Goal: Information Seeking & Learning: Learn about a topic

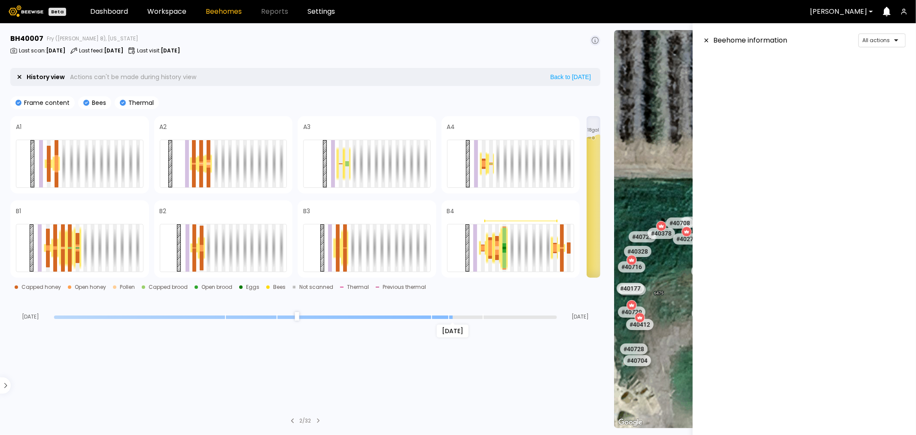
scroll to position [63, 0]
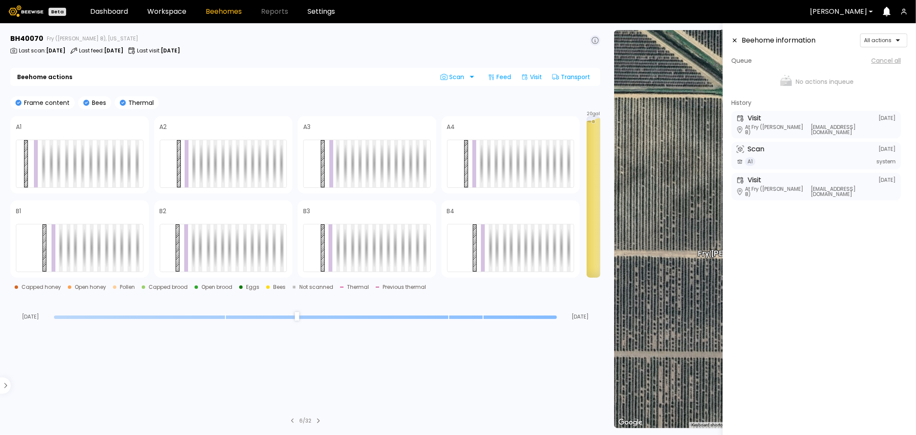
drag, startPoint x: 553, startPoint y: 315, endPoint x: 603, endPoint y: 338, distance: 55.7
click at [557, 319] on input "range" at bounding box center [305, 316] width 503 height 3
drag, startPoint x: 556, startPoint y: 316, endPoint x: 484, endPoint y: 322, distance: 72.8
click at [484, 319] on input "range" at bounding box center [305, 316] width 503 height 3
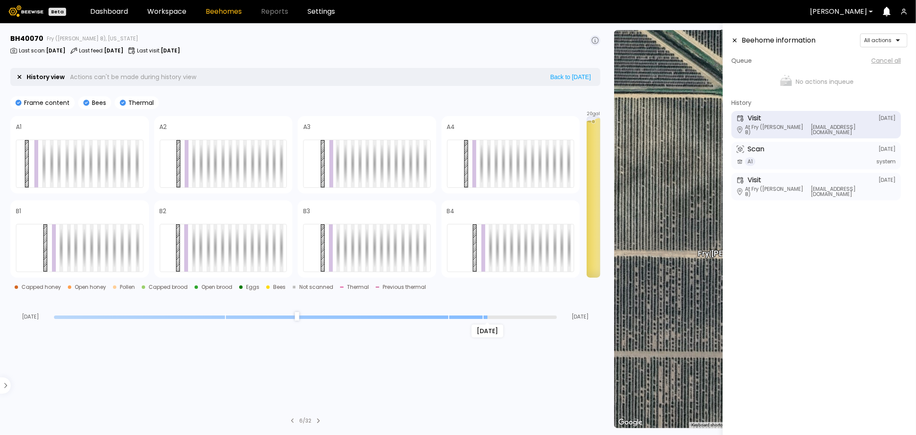
click at [484, 318] on input "range" at bounding box center [305, 316] width 503 height 3
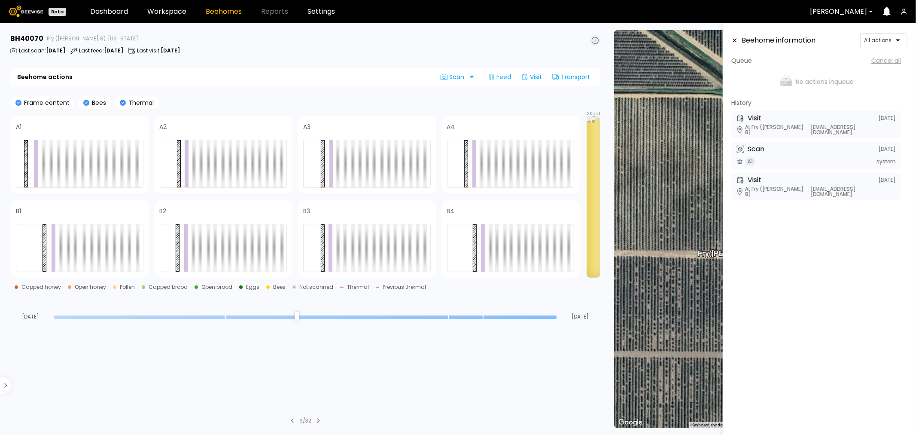
drag, startPoint x: 484, startPoint y: 317, endPoint x: 577, endPoint y: 320, distance: 93.2
type input "*"
click at [557, 319] on input "range" at bounding box center [305, 316] width 503 height 3
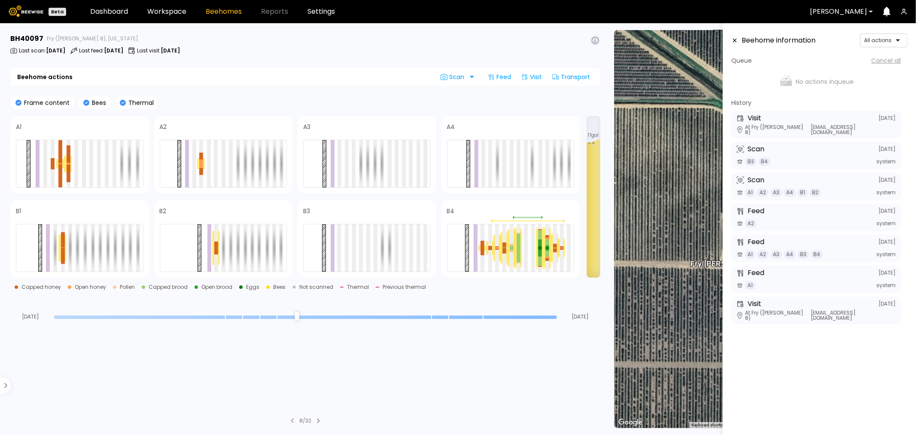
drag, startPoint x: 556, startPoint y: 316, endPoint x: 557, endPoint y: 333, distance: 16.8
click at [557, 319] on input "range" at bounding box center [305, 316] width 503 height 3
click at [217, 234] on div at bounding box center [216, 247] width 4 height 47
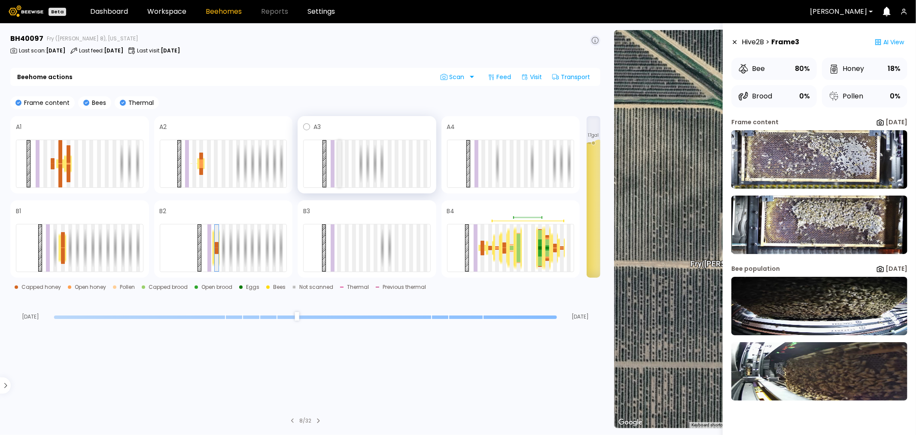
click at [339, 169] on div at bounding box center [340, 163] width 4 height 47
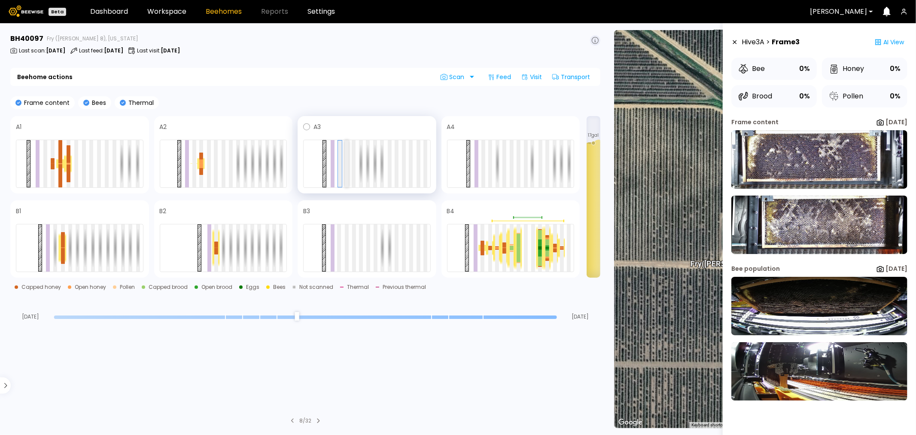
click at [345, 169] on div at bounding box center [347, 163] width 4 height 47
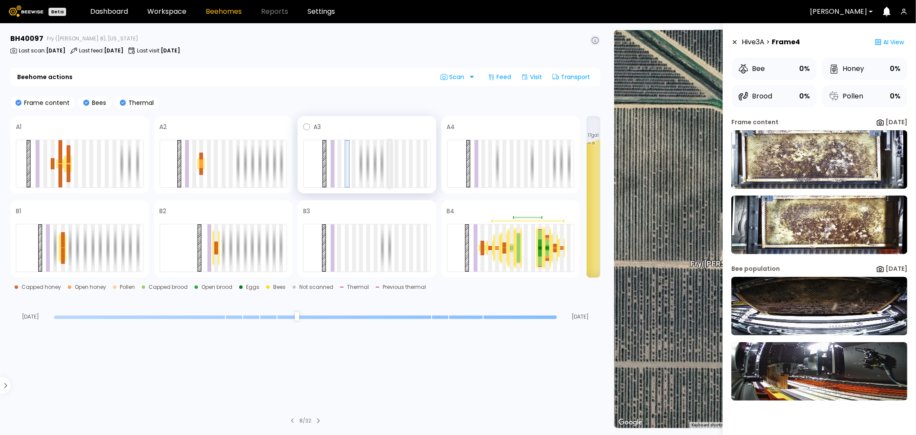
click at [389, 170] on div at bounding box center [390, 163] width 4 height 47
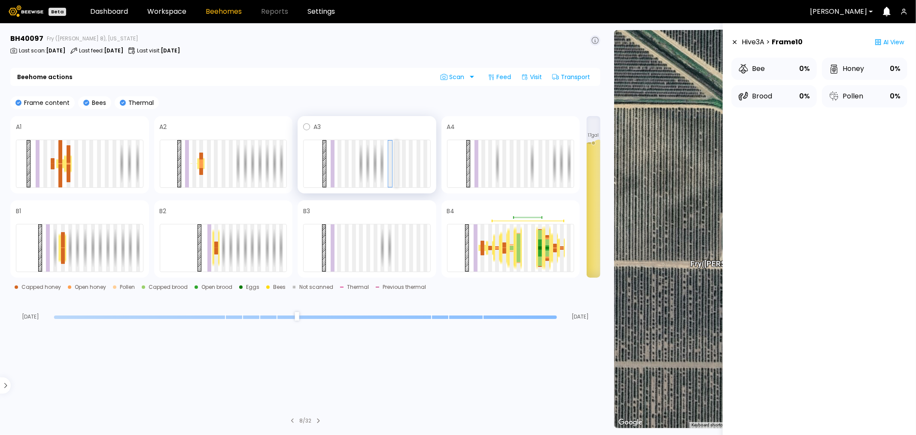
click at [396, 169] on div at bounding box center [397, 163] width 4 height 47
click at [409, 168] on div at bounding box center [411, 163] width 4 height 47
click at [418, 170] on div at bounding box center [419, 163] width 4 height 47
click at [424, 171] on div at bounding box center [425, 163] width 4 height 47
click at [484, 171] on div at bounding box center [483, 163] width 4 height 47
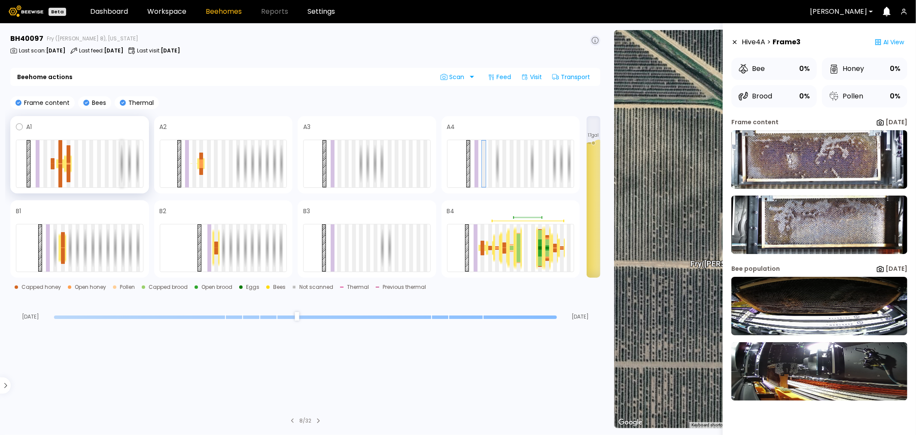
click at [122, 158] on div at bounding box center [122, 163] width 4 height 47
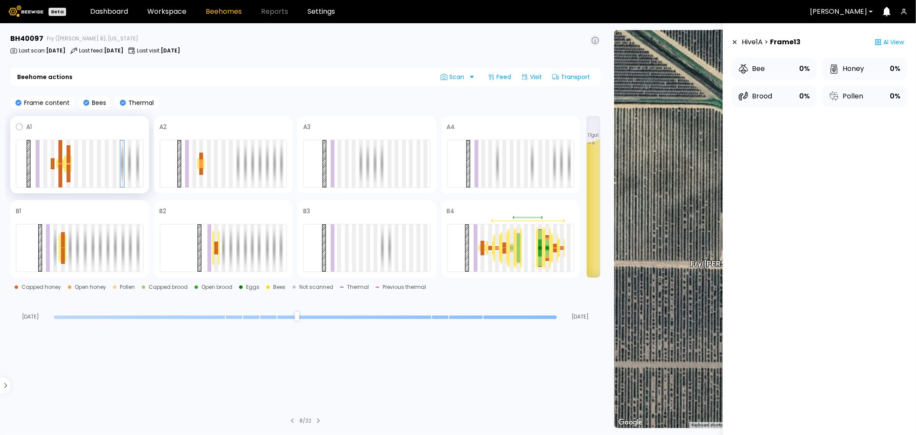
click at [95, 167] on div at bounding box center [80, 164] width 128 height 48
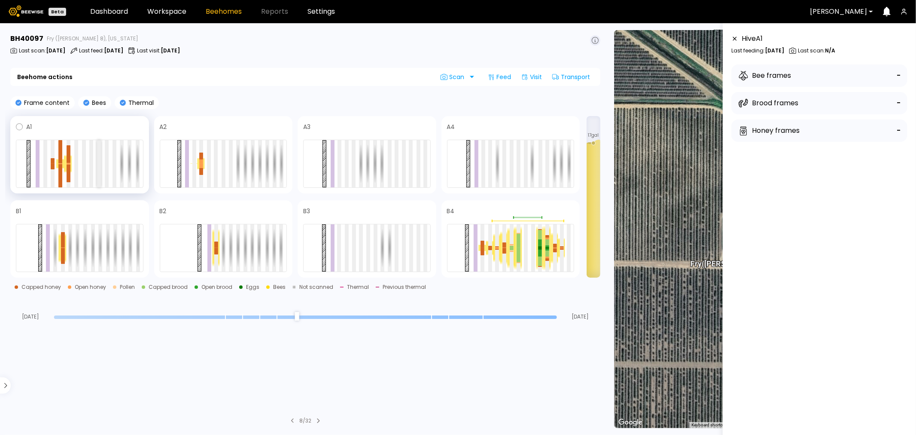
click at [97, 165] on div at bounding box center [99, 163] width 4 height 47
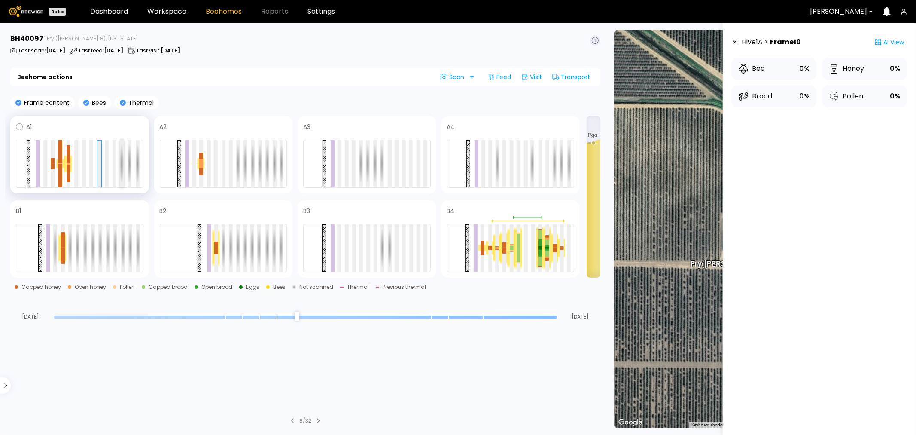
click at [121, 158] on div at bounding box center [122, 163] width 4 height 47
click at [570, 165] on div at bounding box center [569, 163] width 4 height 47
click at [488, 159] on div at bounding box center [490, 163] width 4 height 47
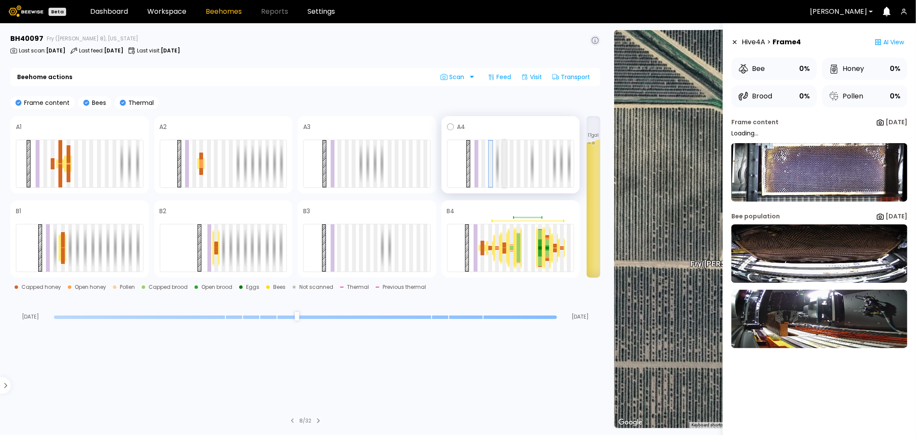
click at [504, 156] on div at bounding box center [504, 163] width 4 height 47
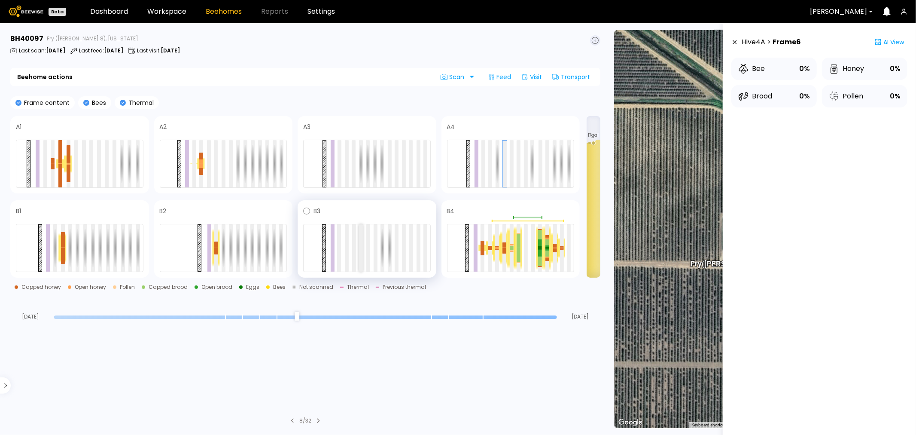
click at [362, 234] on div at bounding box center [361, 247] width 4 height 47
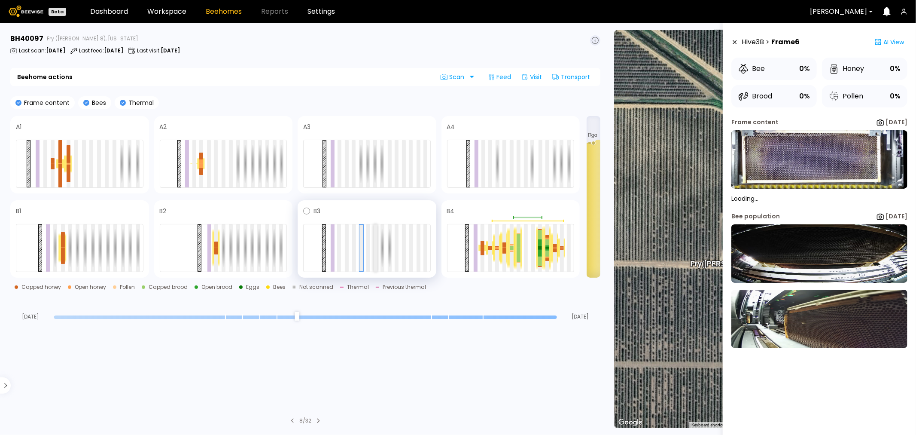
click at [377, 245] on div at bounding box center [376, 247] width 4 height 47
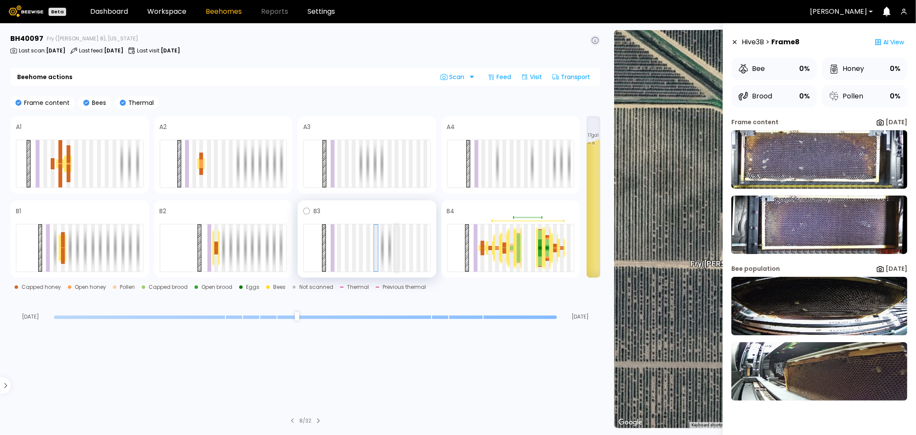
click at [397, 248] on div at bounding box center [397, 247] width 4 height 47
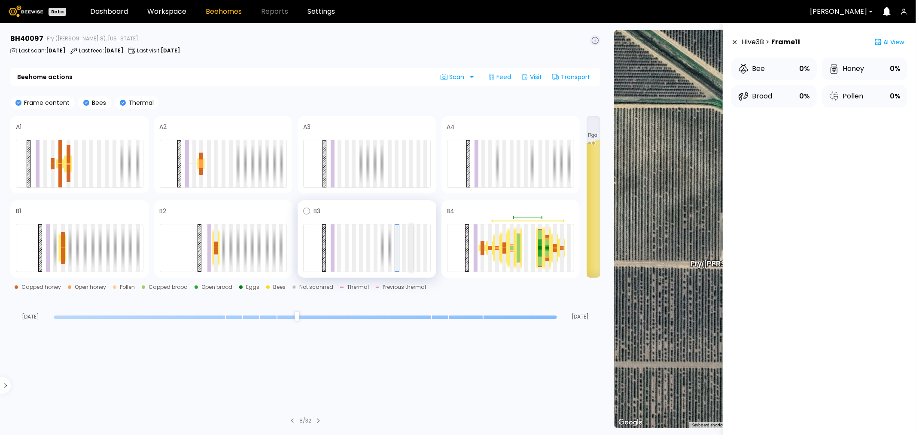
click at [410, 246] on div at bounding box center [411, 247] width 4 height 47
click at [418, 244] on div at bounding box center [419, 247] width 4 height 47
click at [426, 244] on div at bounding box center [425, 247] width 4 height 47
click at [273, 243] on div at bounding box center [274, 247] width 4 height 47
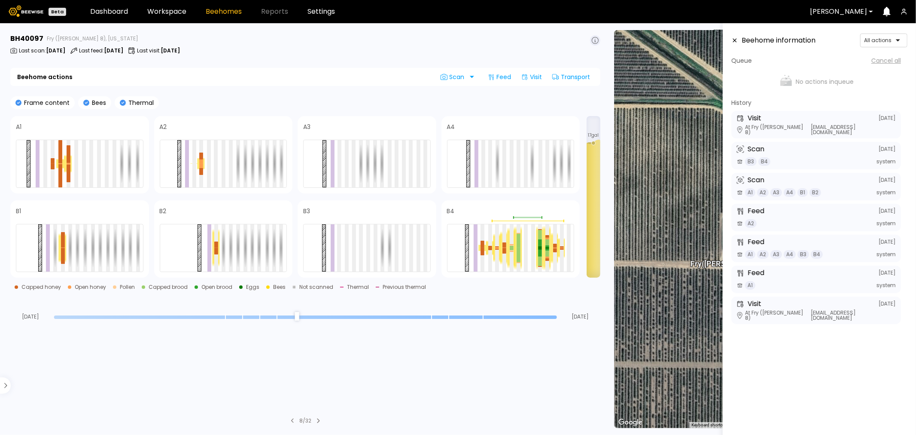
drag, startPoint x: 554, startPoint y: 319, endPoint x: 581, endPoint y: 318, distance: 27.5
click at [557, 318] on input "range" at bounding box center [305, 316] width 503 height 3
click at [731, 40] on icon at bounding box center [734, 40] width 7 height 6
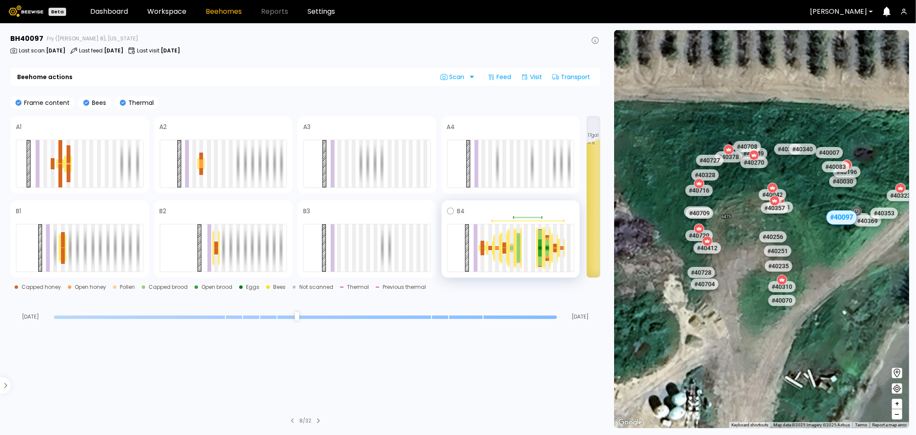
drag, startPoint x: 769, startPoint y: 238, endPoint x: 567, endPoint y: 205, distance: 204.6
click at [567, 205] on main "BH 40097 Fry (Dixon 8), California Last scan : Sep 28 Last feed : Sep 16 Last v…" at bounding box center [458, 228] width 916 height 411
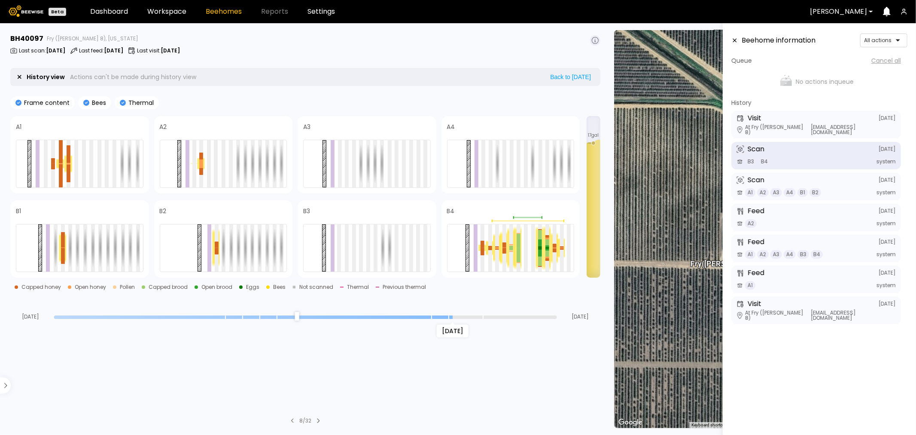
drag, startPoint x: 556, startPoint y: 317, endPoint x: 445, endPoint y: 320, distance: 110.4
type input "*"
click at [445, 319] on input "range" at bounding box center [305, 316] width 503 height 3
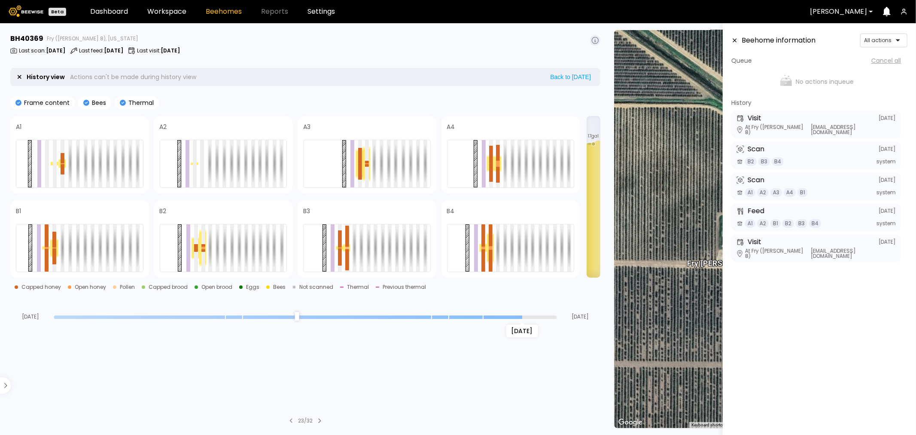
type input "*"
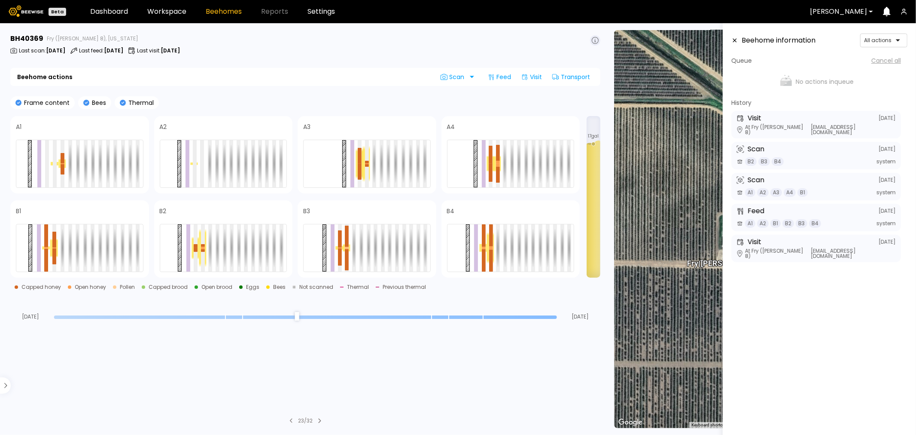
drag, startPoint x: 555, startPoint y: 316, endPoint x: 579, endPoint y: 327, distance: 25.8
click at [557, 319] on input "range" at bounding box center [305, 316] width 503 height 3
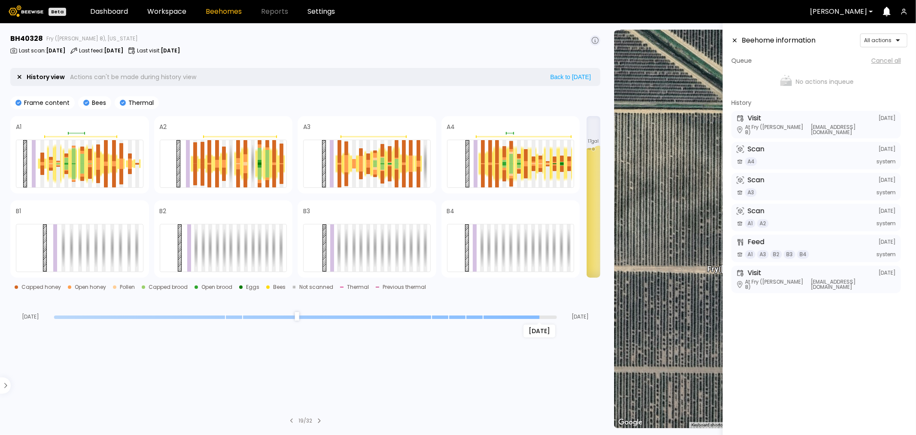
type input "*"
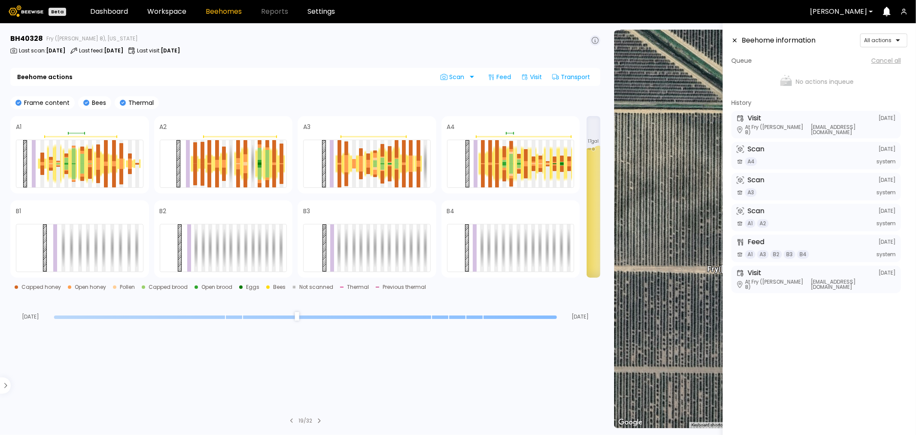
drag, startPoint x: 551, startPoint y: 317, endPoint x: 578, endPoint y: 327, distance: 29.2
click at [557, 319] on input "range" at bounding box center [305, 316] width 503 height 3
click at [259, 166] on div at bounding box center [260, 166] width 4 height 3
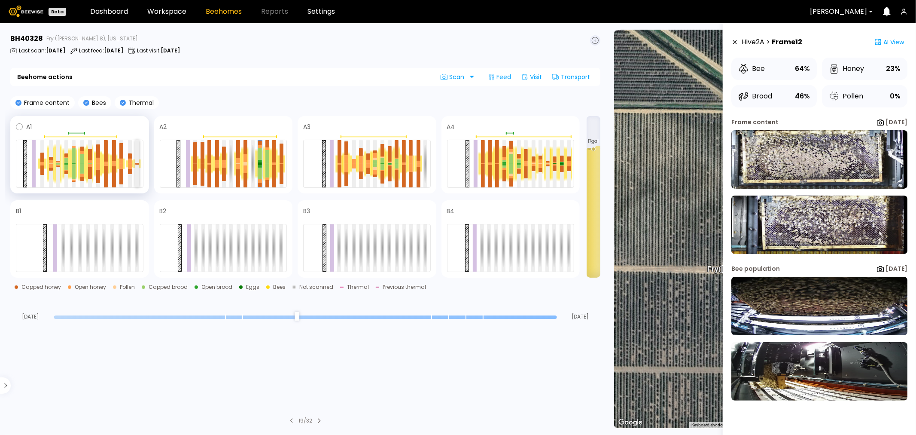
click at [138, 151] on div at bounding box center [137, 163] width 4 height 47
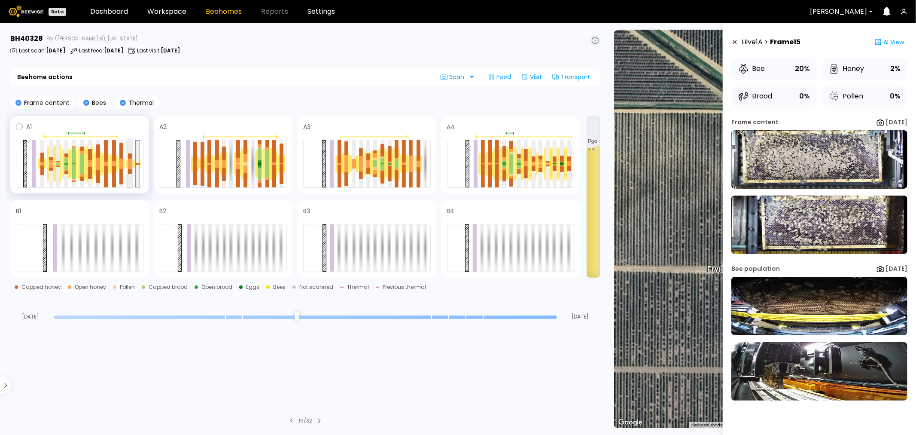
click at [129, 155] on div at bounding box center [130, 155] width 4 height 5
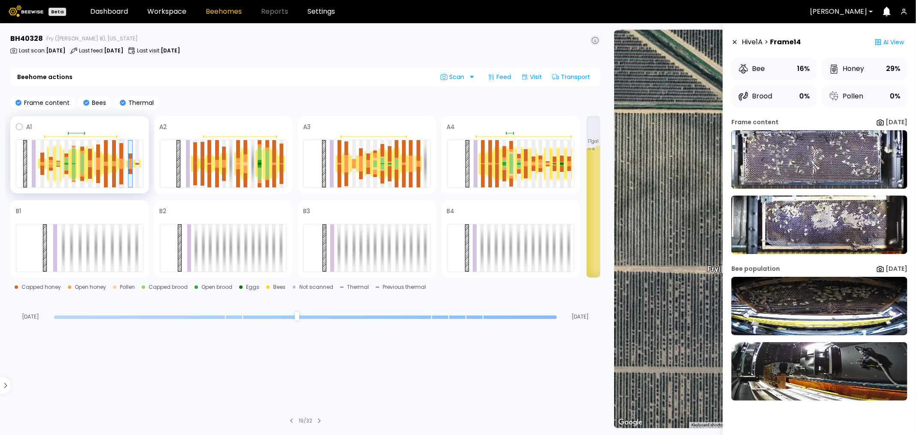
click at [122, 155] on div at bounding box center [121, 151] width 4 height 16
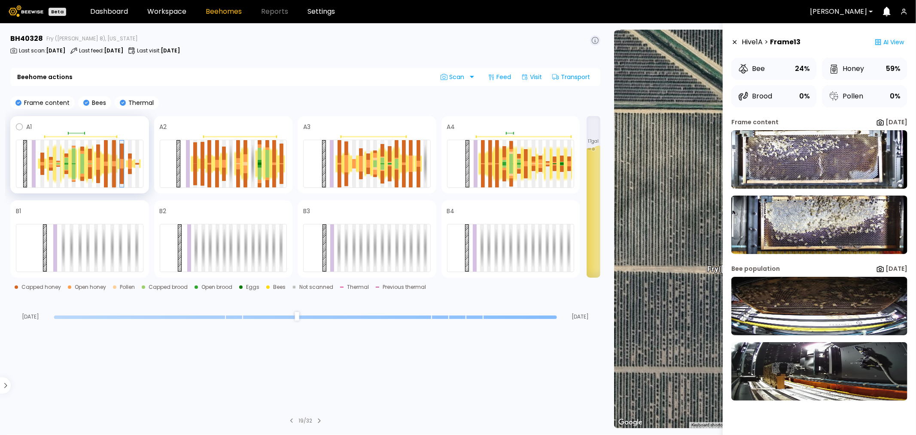
click at [113, 155] on div at bounding box center [114, 150] width 4 height 21
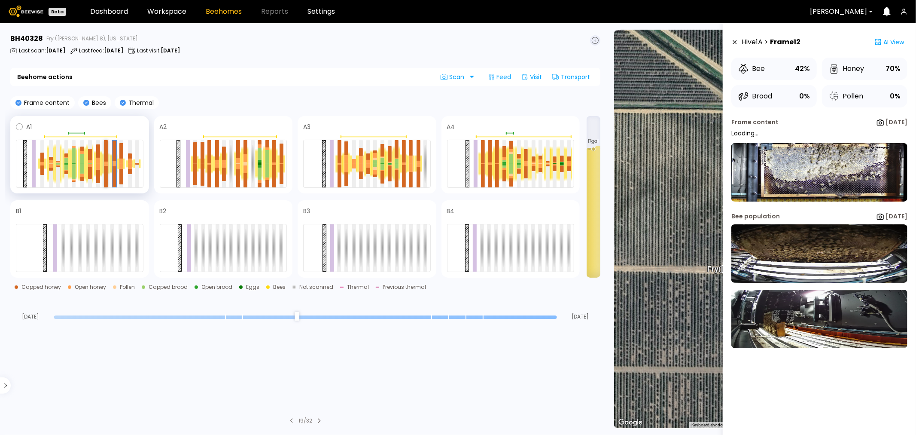
click at [104, 156] on div at bounding box center [106, 150] width 4 height 21
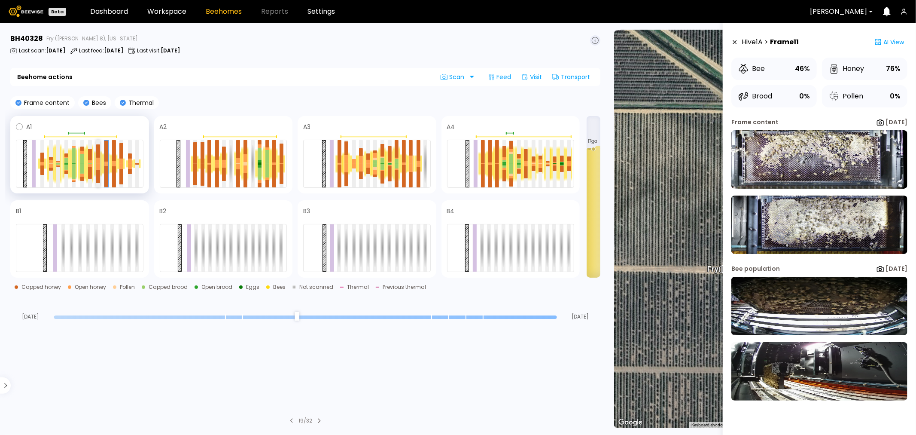
click at [99, 157] on div at bounding box center [98, 150] width 4 height 13
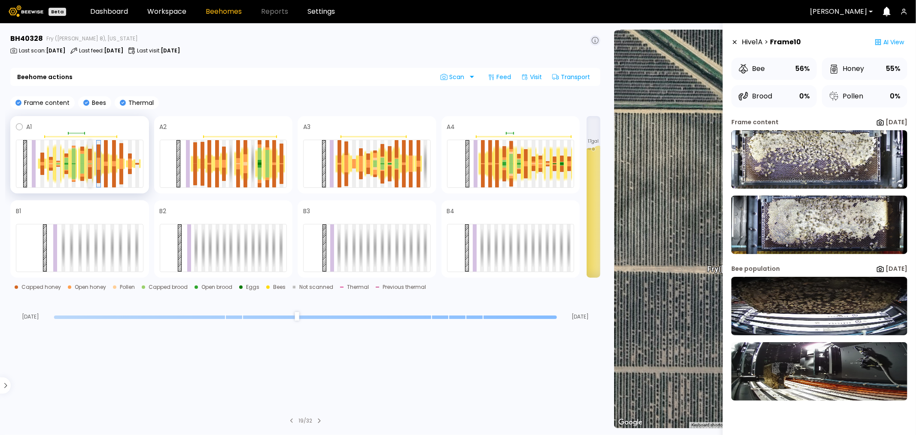
click at [90, 157] on div at bounding box center [90, 155] width 4 height 12
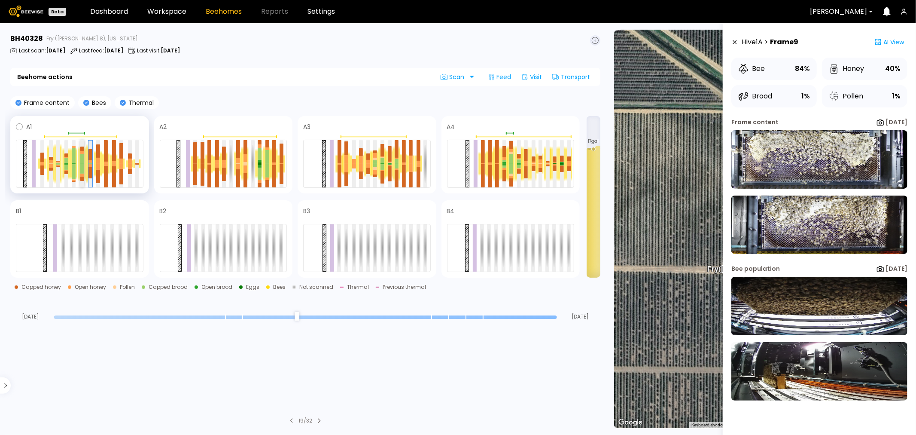
click at [80, 159] on div at bounding box center [82, 158] width 4 height 9
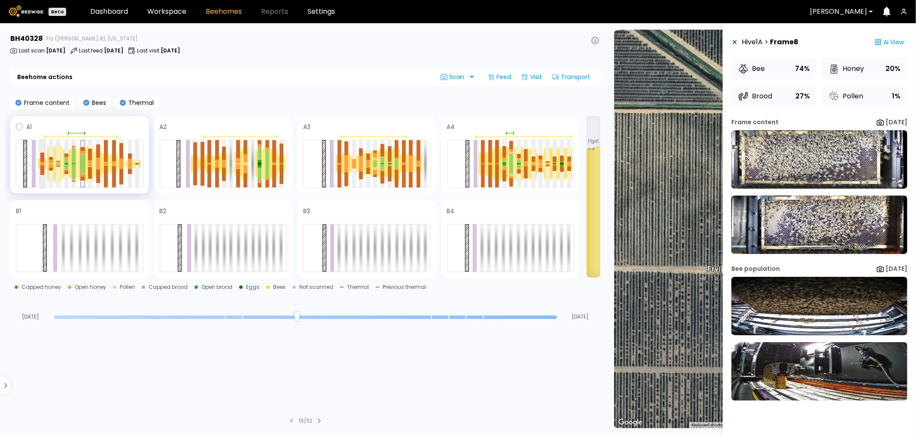
click at [42, 164] on div at bounding box center [42, 165] width 4 height 2
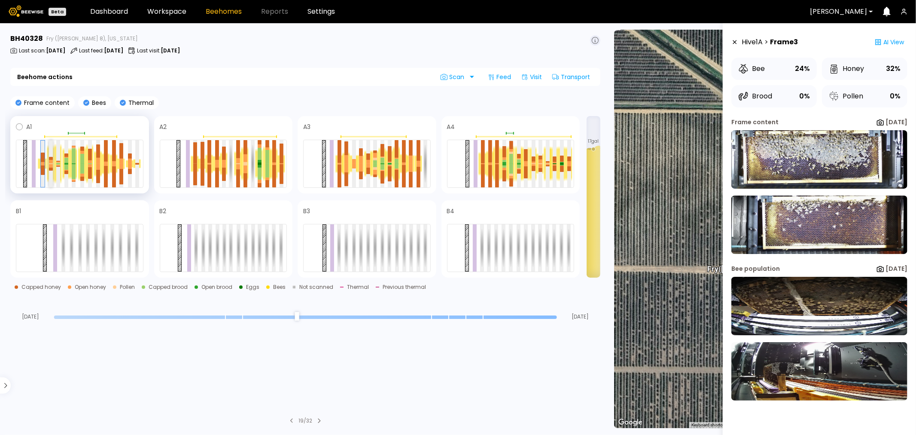
click at [50, 165] on div at bounding box center [51, 165] width 4 height 3
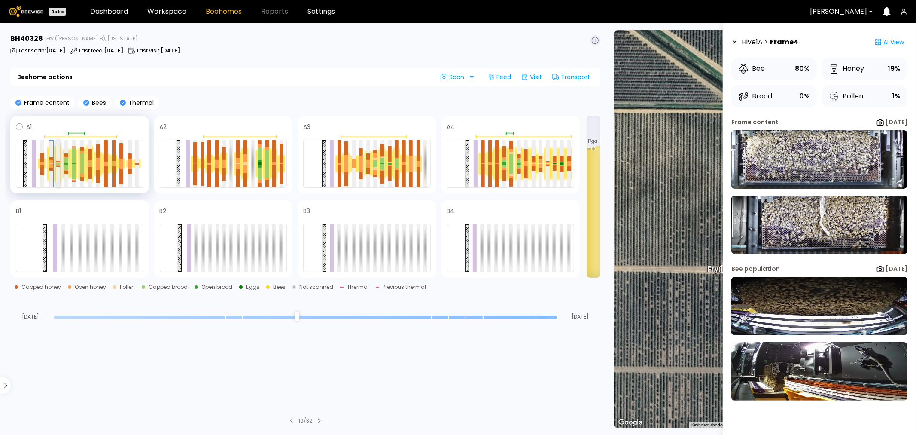
click at [57, 159] on div at bounding box center [58, 163] width 4 height 47
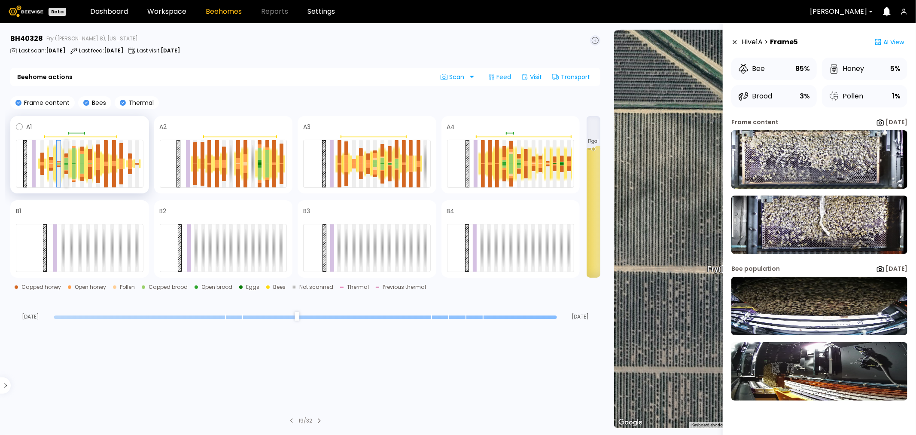
click at [67, 160] on div at bounding box center [66, 160] width 4 height 5
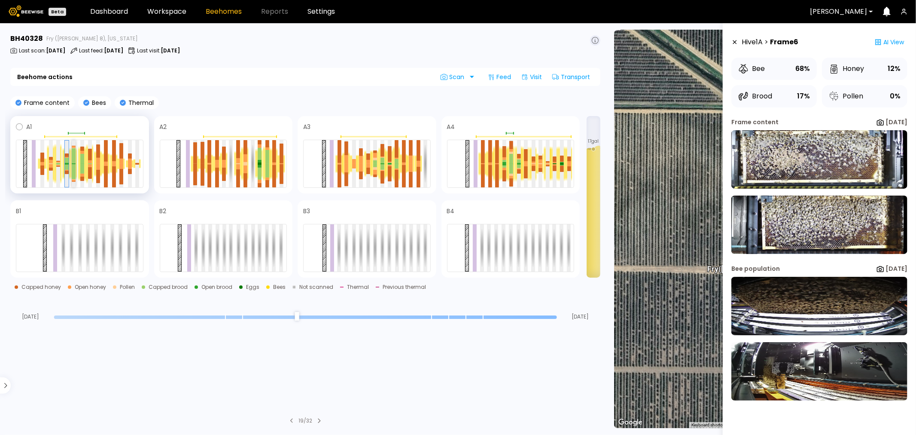
click at [74, 161] on div at bounding box center [74, 155] width 4 height 15
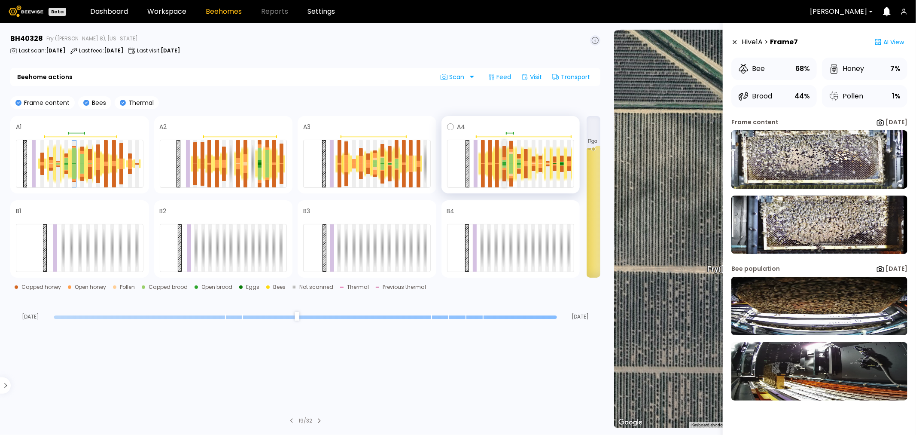
click at [504, 164] on div at bounding box center [504, 165] width 4 height 2
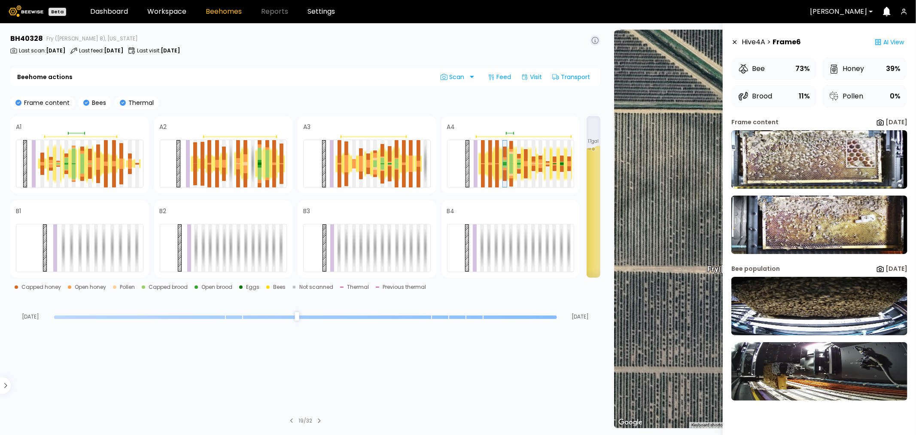
click at [860, 153] on img at bounding box center [819, 159] width 176 height 58
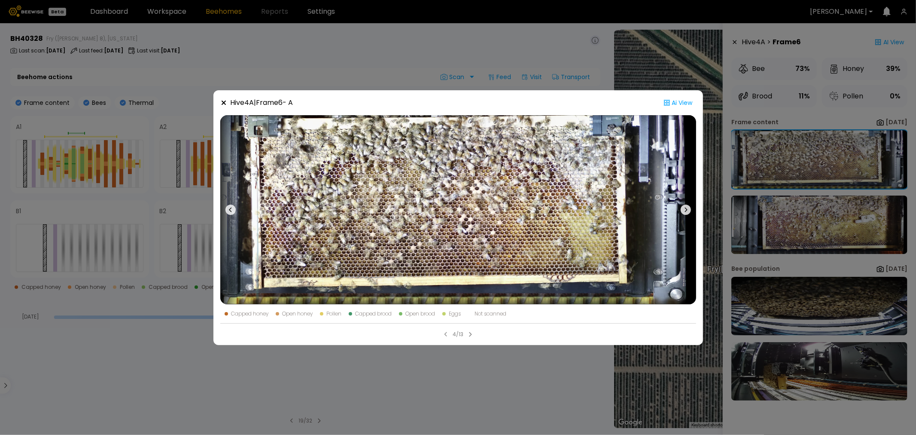
click at [456, 47] on div "Hive 4 A | Frame 6 - A Ai View Capped honey Open honey Pollen Capped brood Open…" at bounding box center [458, 217] width 916 height 435
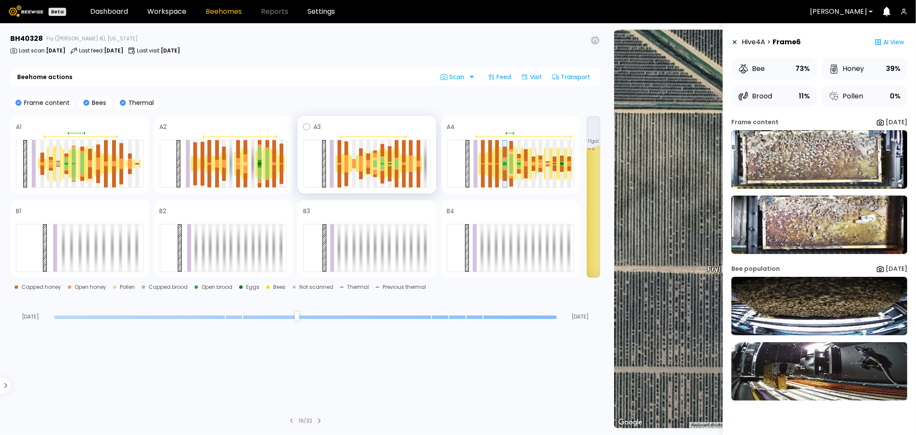
click at [384, 161] on div at bounding box center [381, 163] width 7 height 33
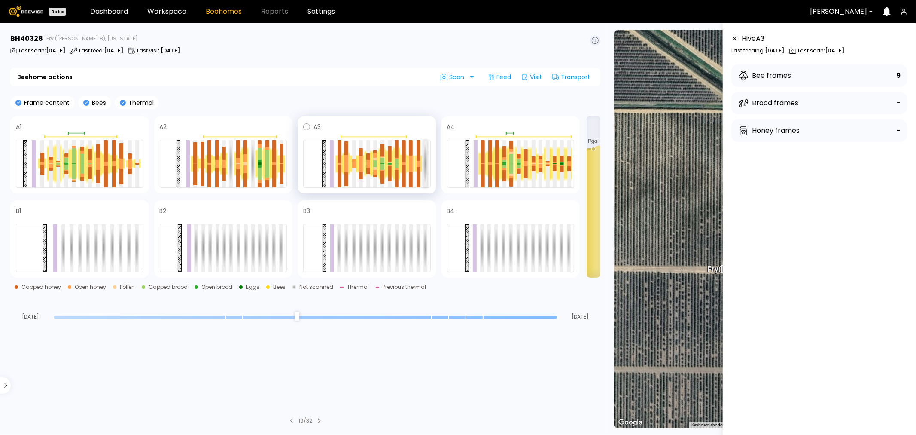
click at [426, 165] on div at bounding box center [425, 163] width 4 height 47
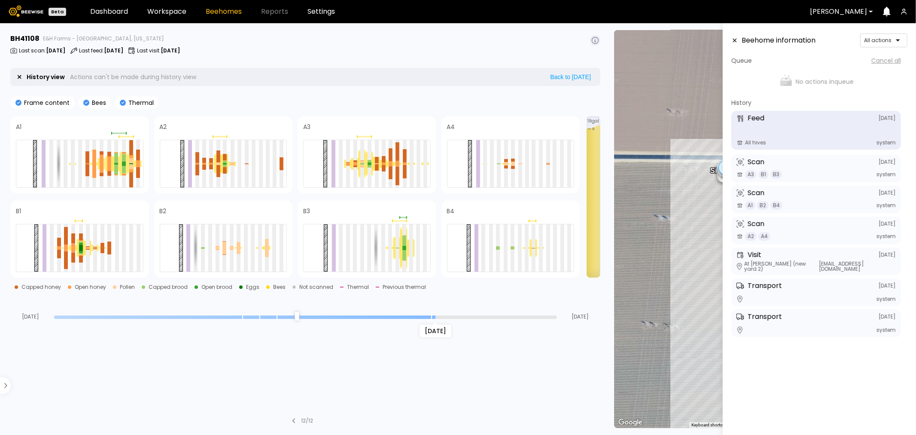
drag, startPoint x: 551, startPoint y: 316, endPoint x: 431, endPoint y: 313, distance: 120.3
click at [431, 315] on input "range" at bounding box center [305, 316] width 503 height 3
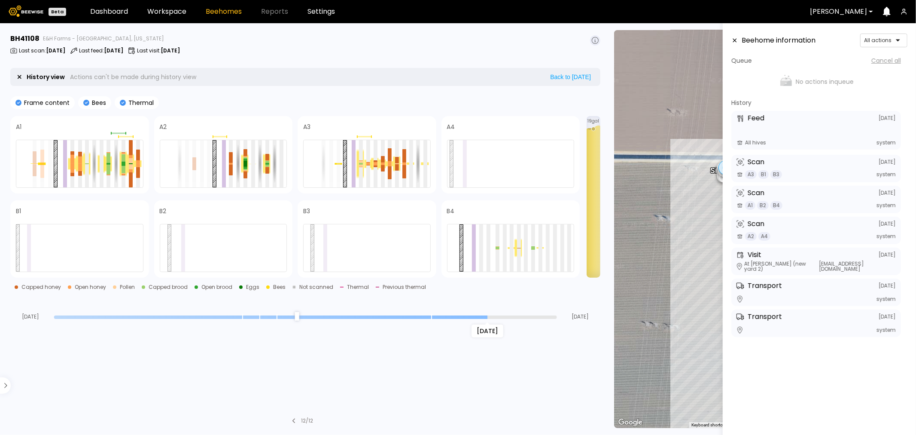
drag, startPoint x: 436, startPoint y: 318, endPoint x: 480, endPoint y: 308, distance: 45.3
click at [480, 315] on input "range" at bounding box center [305, 316] width 503 height 3
drag, startPoint x: 486, startPoint y: 313, endPoint x: 484, endPoint y: 307, distance: 6.4
click at [484, 315] on input "range" at bounding box center [305, 316] width 503 height 3
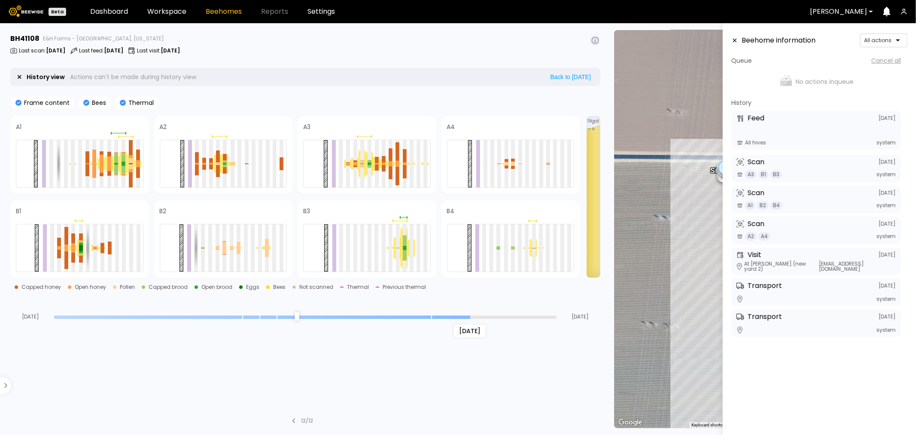
drag, startPoint x: 486, startPoint y: 315, endPoint x: 469, endPoint y: 320, distance: 17.5
click at [469, 319] on input "range" at bounding box center [305, 316] width 503 height 3
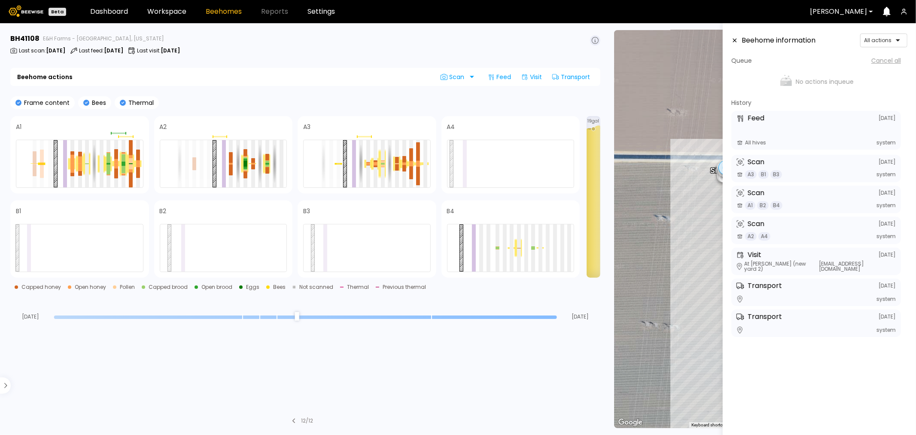
drag, startPoint x: 466, startPoint y: 316, endPoint x: 617, endPoint y: 316, distance: 151.2
type input "*"
click at [557, 316] on input "range" at bounding box center [305, 316] width 503 height 3
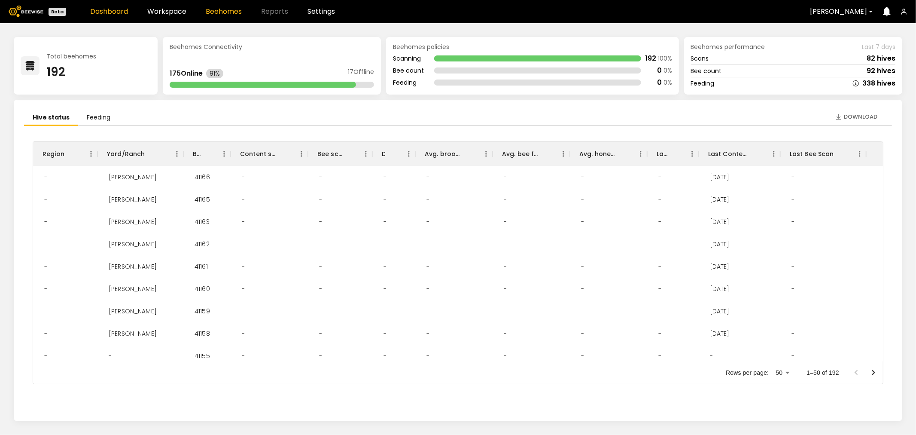
click at [213, 11] on link "Beehomes" at bounding box center [224, 11] width 36 height 7
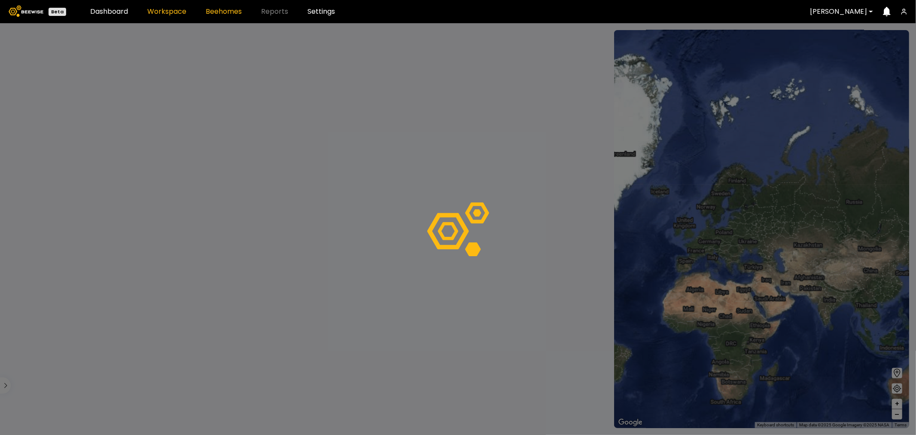
click at [177, 14] on link "Workspace" at bounding box center [166, 11] width 39 height 7
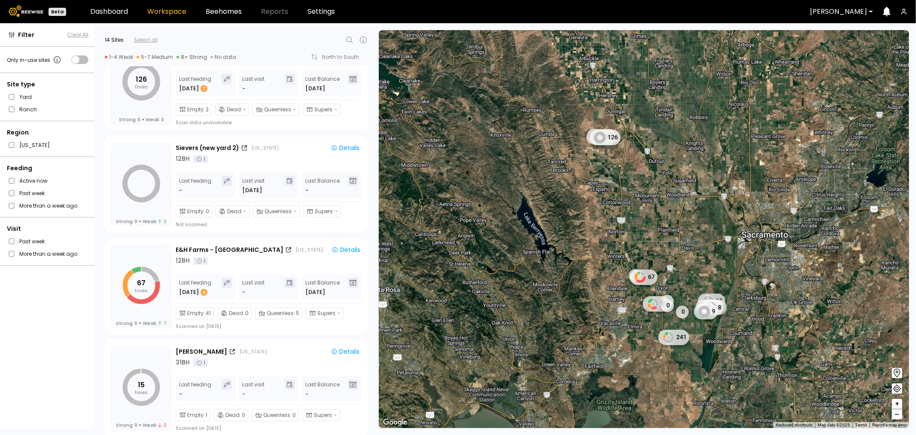
scroll to position [143, 0]
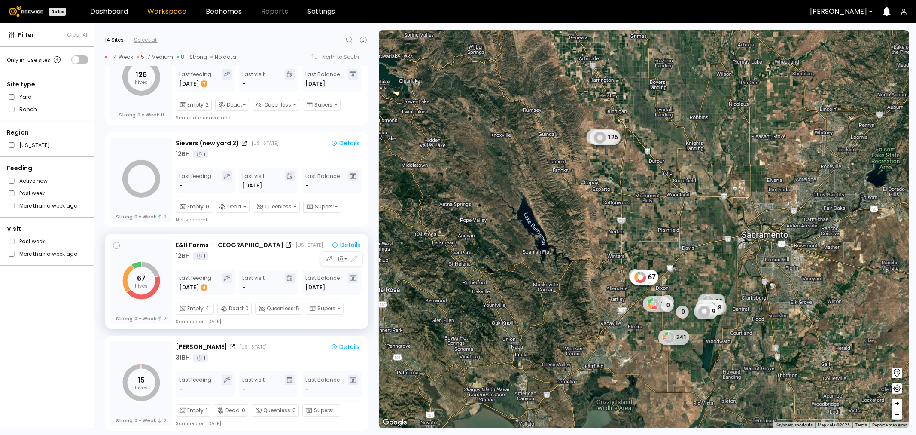
click at [268, 259] on div "12 BH 1" at bounding box center [270, 255] width 188 height 9
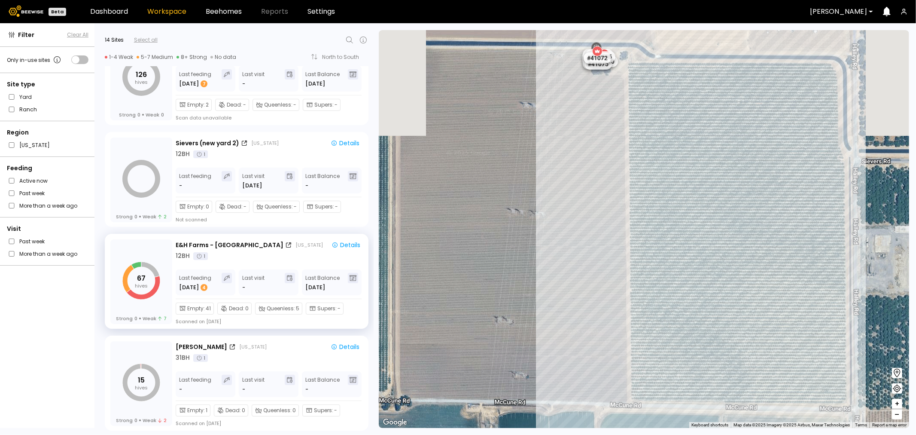
drag, startPoint x: 641, startPoint y: 135, endPoint x: 624, endPoint y: 306, distance: 171.3
click at [624, 306] on div "# 41073 # 41104 # 40702 # 40069 # 40113 # 40016 # 40408 # 40071 # 41135 # 40131…" at bounding box center [644, 229] width 530 height 398
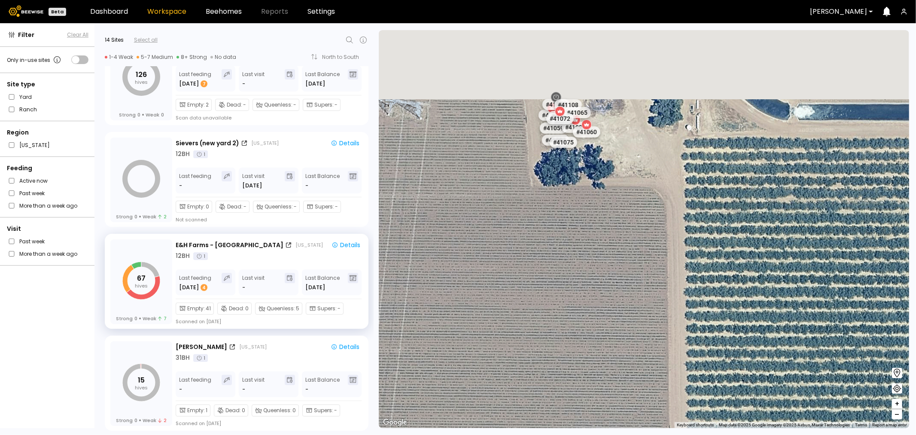
drag, startPoint x: 590, startPoint y: 125, endPoint x: 580, endPoint y: 308, distance: 183.7
click at [580, 308] on div "# 41073 # 41104 # 40702 # 40069 # 40113 # 40016 # 40408 # 40071 # 41135 # 40131…" at bounding box center [644, 229] width 530 height 398
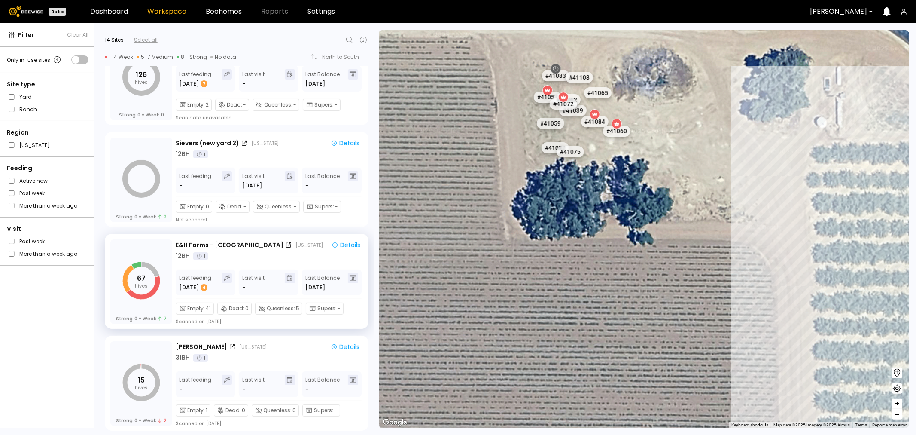
drag, startPoint x: 563, startPoint y: 225, endPoint x: 573, endPoint y: 346, distance: 121.9
click at [573, 346] on div "# 41073 # 41104 # 40702 # 40069 # 40113 # 40016 # 40408 # 40071 # 41135 # 40131…" at bounding box center [644, 229] width 530 height 398
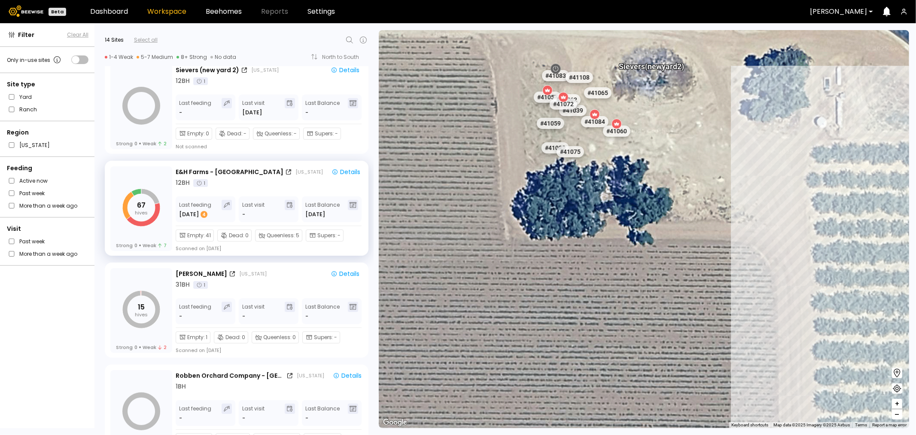
scroll to position [238, 0]
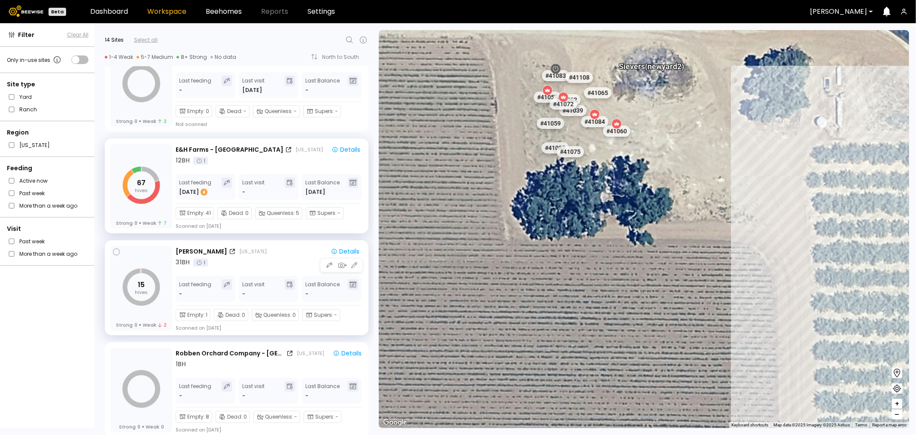
click at [281, 260] on div "31 BH 1" at bounding box center [269, 262] width 187 height 9
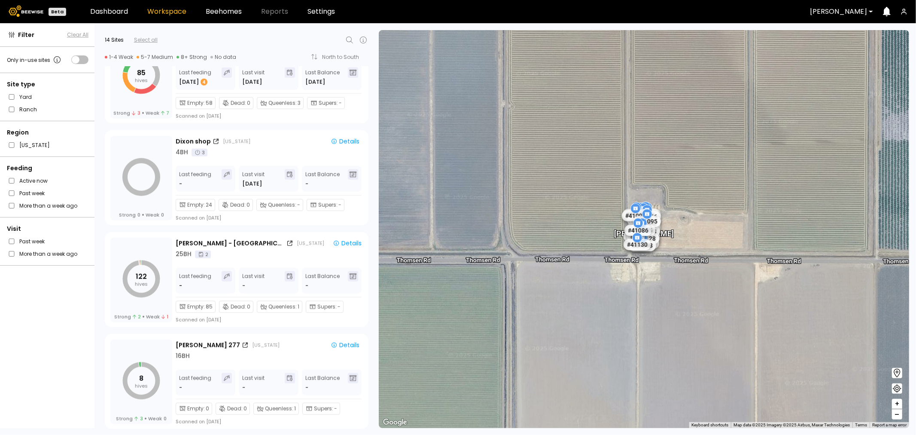
scroll to position [668, 0]
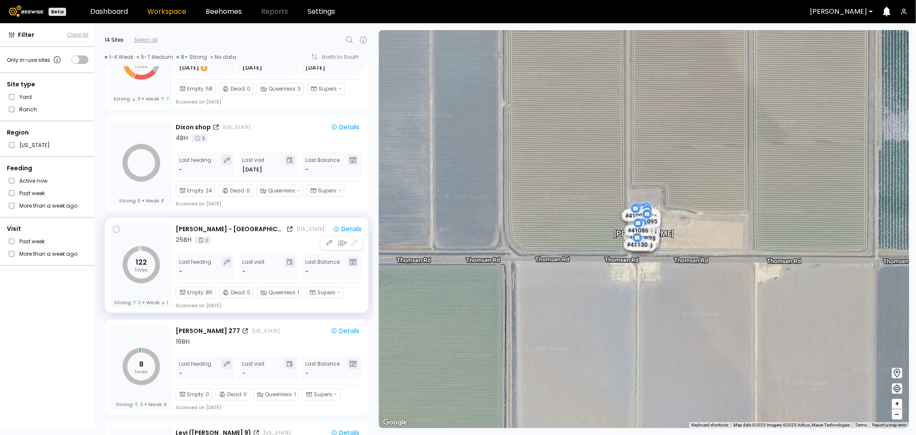
click at [259, 240] on div "25 BH 2" at bounding box center [270, 239] width 189 height 9
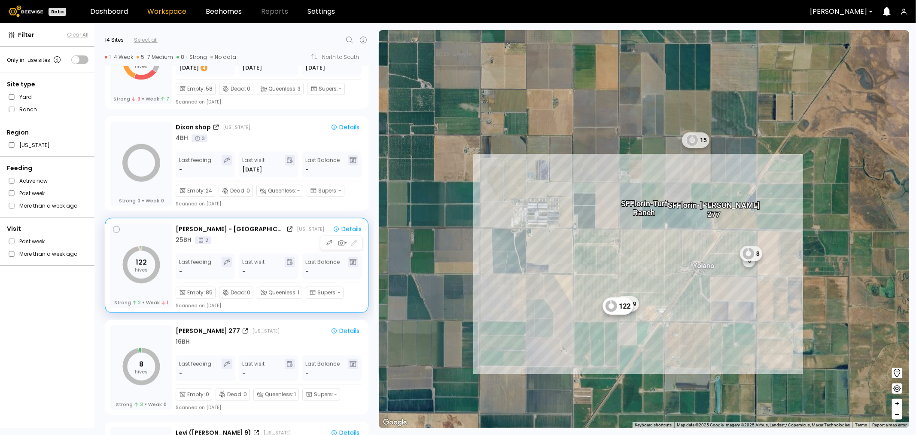
click at [259, 240] on div "25 BH 2" at bounding box center [270, 239] width 189 height 9
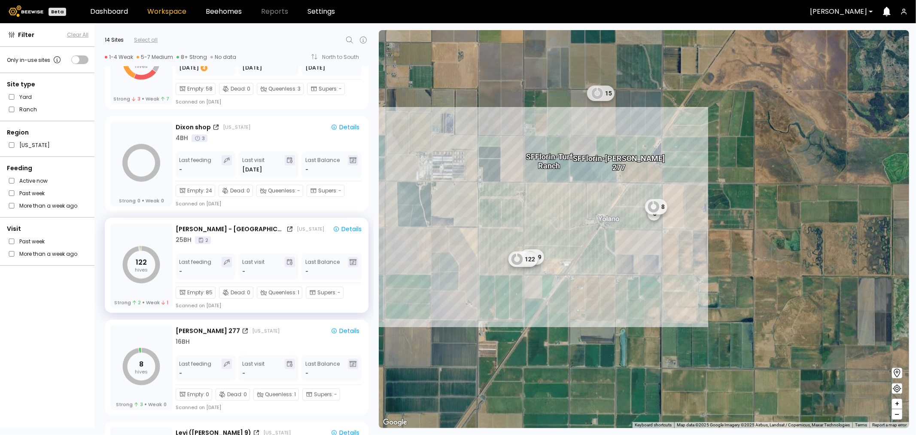
drag, startPoint x: 599, startPoint y: 298, endPoint x: 432, endPoint y: 264, distance: 169.8
click at [432, 264] on div "122 9 SF Florin - Turf Ranch 8 15 SF Florin - Rasmussen 277 0 0" at bounding box center [644, 229] width 530 height 398
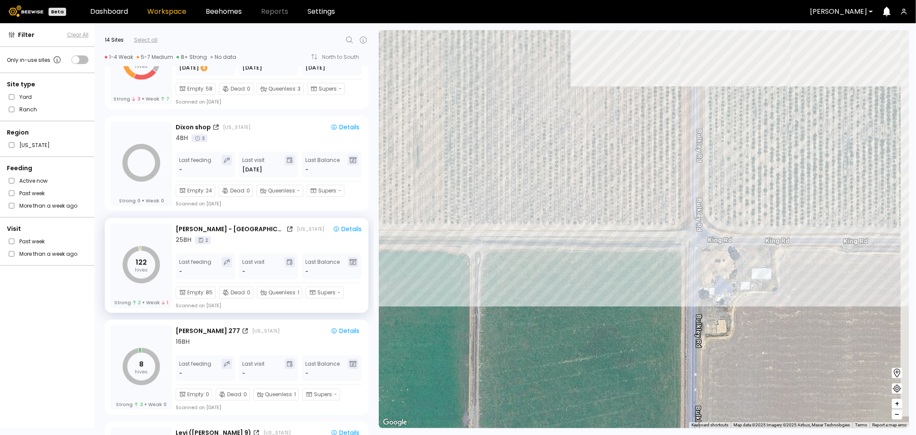
drag, startPoint x: 671, startPoint y: 251, endPoint x: 611, endPoint y: 405, distance: 165.2
click at [611, 405] on div "9 122 8 0 SF Florin - Turf Ranch SF Florin - Rasmussen 277" at bounding box center [644, 229] width 530 height 398
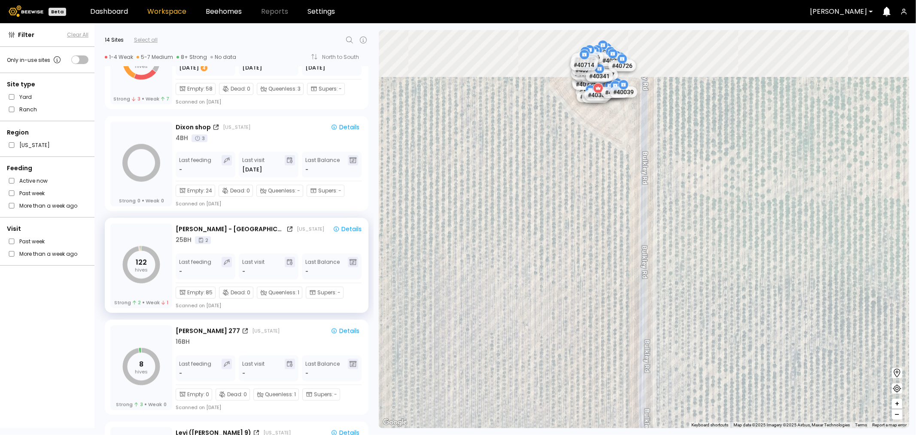
drag, startPoint x: 660, startPoint y: 112, endPoint x: 605, endPoint y: 377, distance: 270.8
click at [608, 385] on div "# 41073 # 41104 # 40702 # 40069 # 40113 # 40016 # 40408 # 40071 # 41135 # 40131…" at bounding box center [644, 229] width 530 height 398
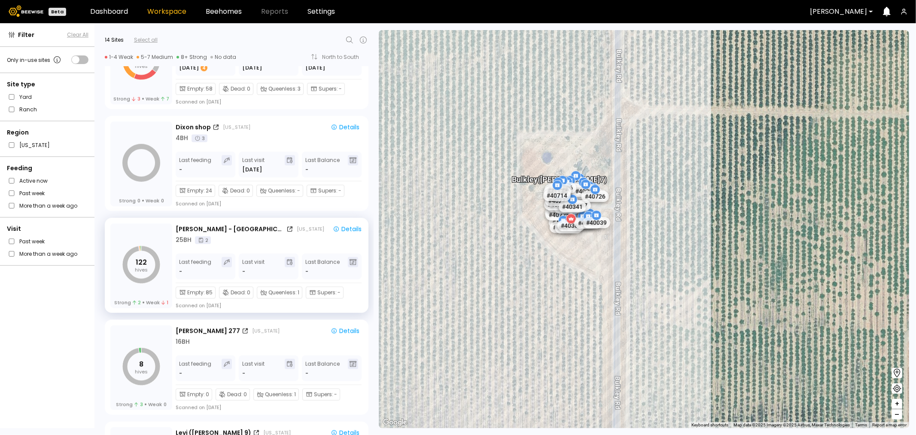
drag, startPoint x: 586, startPoint y: 149, endPoint x: 559, endPoint y: 297, distance: 150.1
click at [559, 297] on div "# 41073 # 41104 # 40702 # 40069 # 40113 # 40016 # 40408 # 40071 # 41135 # 40131…" at bounding box center [644, 229] width 530 height 398
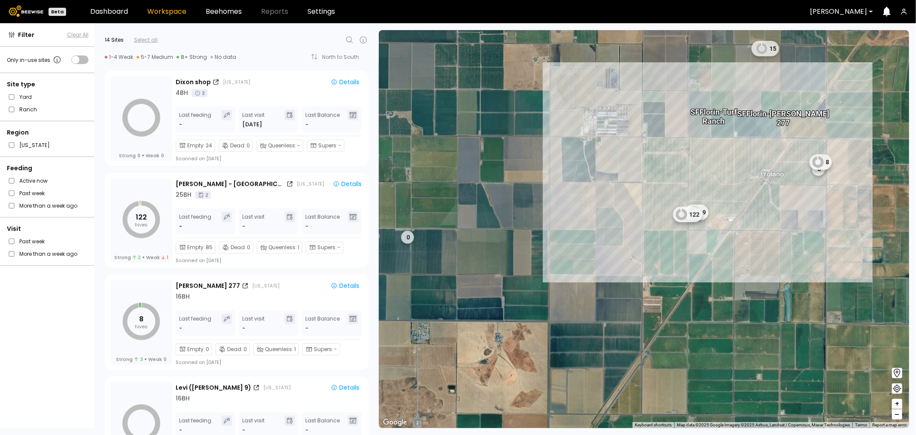
scroll to position [729, 0]
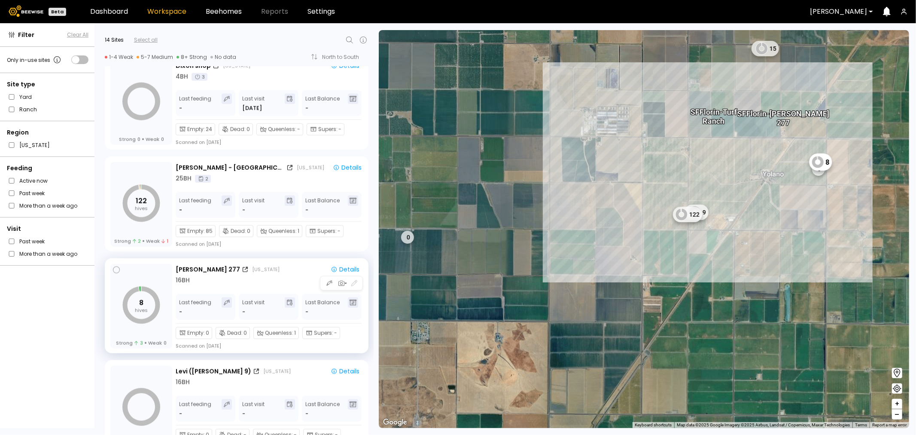
click at [219, 280] on div "16 BH" at bounding box center [269, 280] width 187 height 9
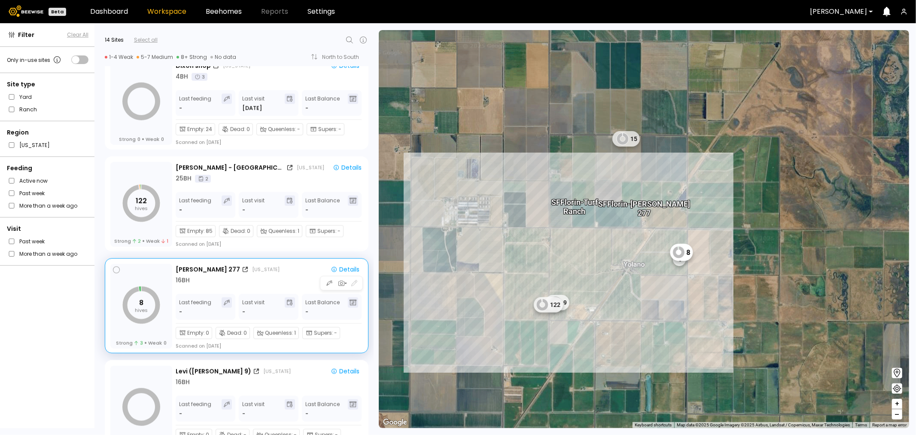
click at [219, 280] on div "16 BH" at bounding box center [269, 280] width 187 height 9
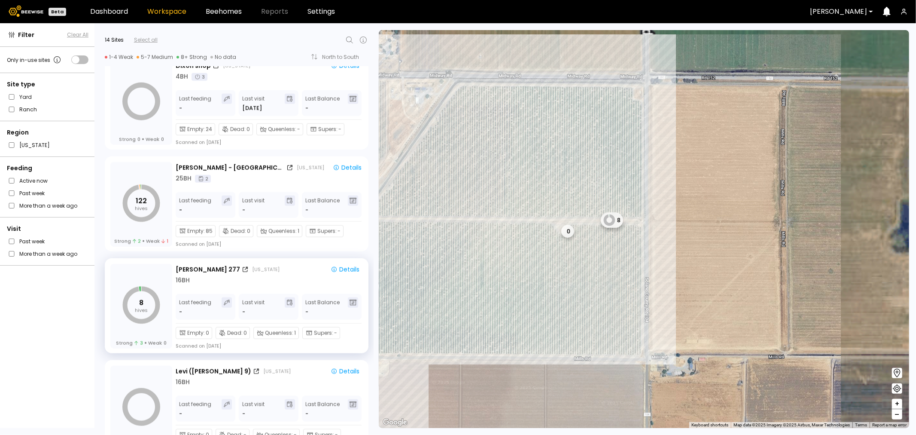
drag, startPoint x: 762, startPoint y: 235, endPoint x: 573, endPoint y: 308, distance: 202.6
click at [573, 308] on div "9 122 8 0 SF Florin - Turf Ranch SF Florin - Rasmussen 277 15" at bounding box center [644, 229] width 530 height 398
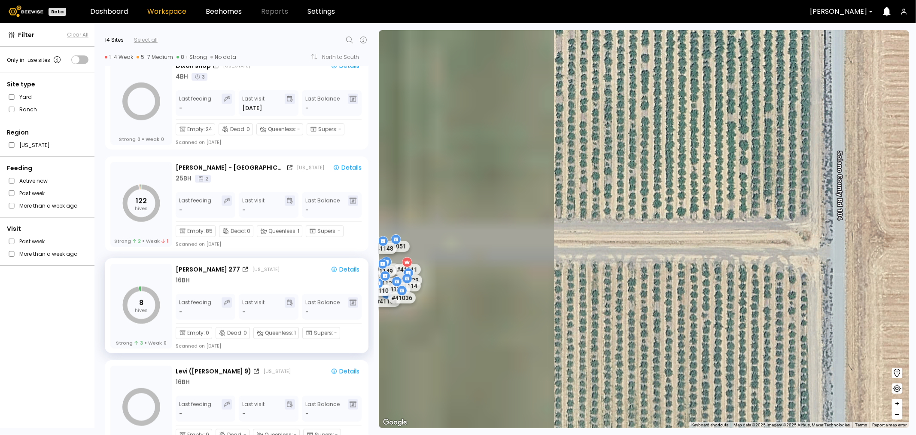
drag, startPoint x: 458, startPoint y: 252, endPoint x: 788, endPoint y: 335, distance: 340.9
click at [788, 335] on div "# 41073 # 41104 # 40702 # 40069 # 40113 # 40016 # 40408 # 40071 # 41135 # 40131…" at bounding box center [644, 229] width 530 height 398
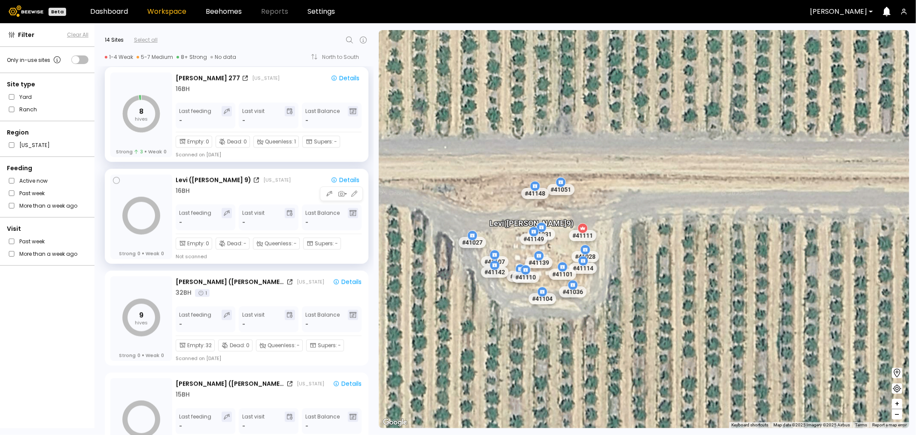
scroll to position [968, 0]
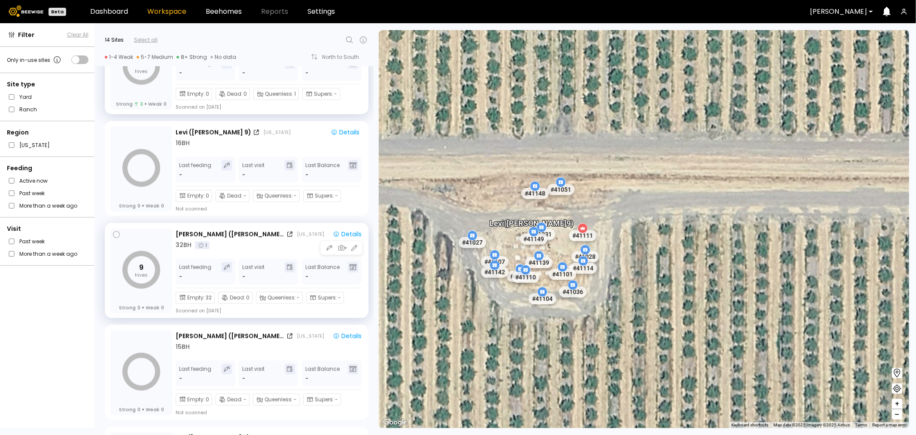
click at [260, 246] on div "32 BH 1" at bounding box center [270, 244] width 189 height 9
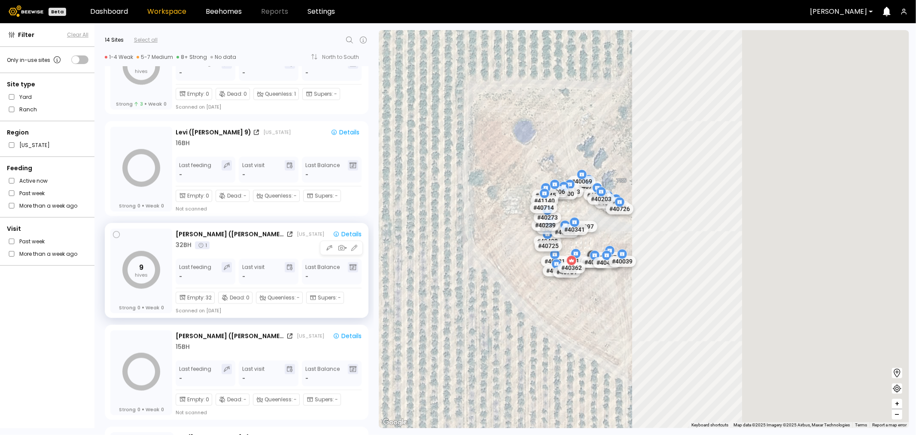
drag, startPoint x: 703, startPoint y: 232, endPoint x: 270, endPoint y: 265, distance: 435.0
click at [270, 266] on div "Filter Clear All Only in-use sites Site type Yard Ranch Region California Feedi…" at bounding box center [458, 228] width 916 height 411
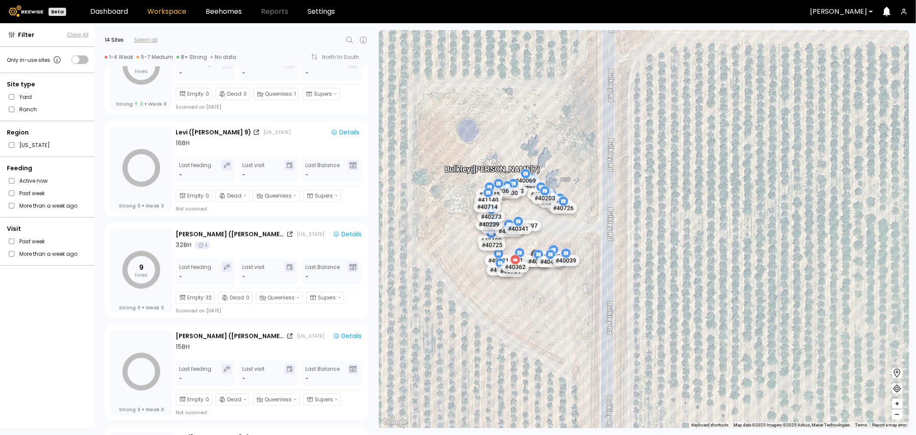
drag, startPoint x: 520, startPoint y: 228, endPoint x: 584, endPoint y: 234, distance: 64.7
click at [584, 234] on div "# 41073 # 41104 # 40702 # 40069 # 40113 # 40016 # 40408 # 40071 # 41135 # 40131…" at bounding box center [644, 229] width 530 height 398
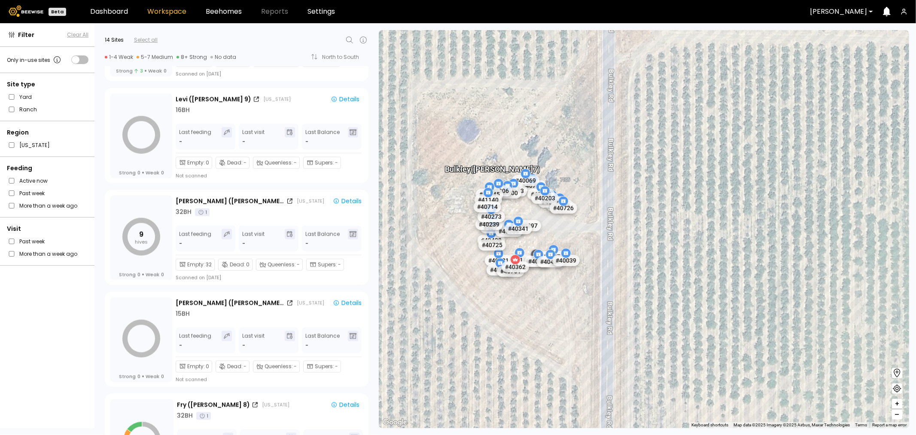
scroll to position [1016, 0]
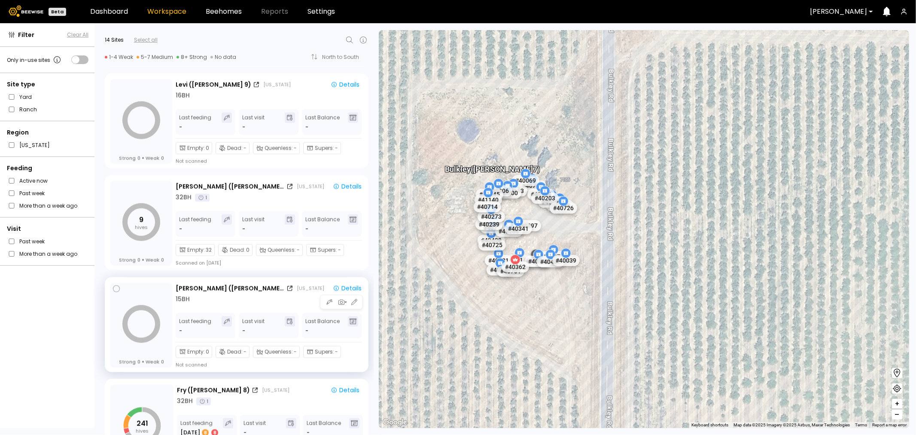
click at [229, 296] on div "15 BH" at bounding box center [270, 299] width 189 height 9
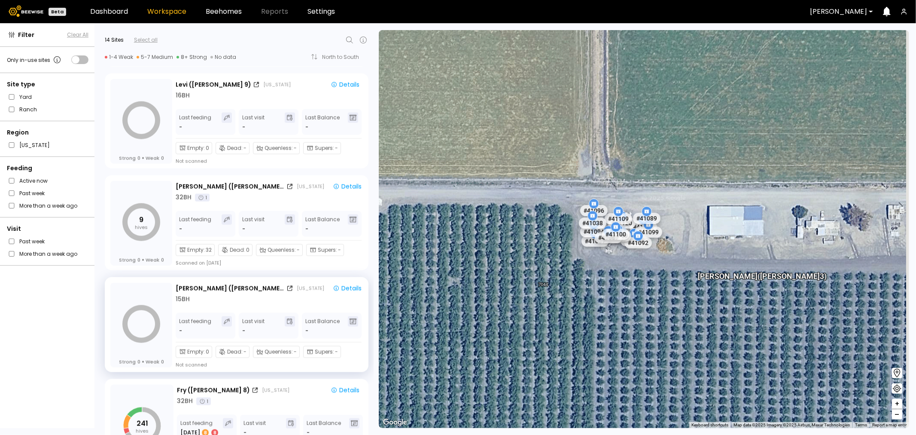
drag, startPoint x: 541, startPoint y: 233, endPoint x: 481, endPoint y: 203, distance: 67.0
click at [481, 203] on div "# 41073 # 41104 # 40702 # 40069 # 40113 # 40016 # 40408 # 40071 # 41135 # 40131…" at bounding box center [644, 229] width 530 height 398
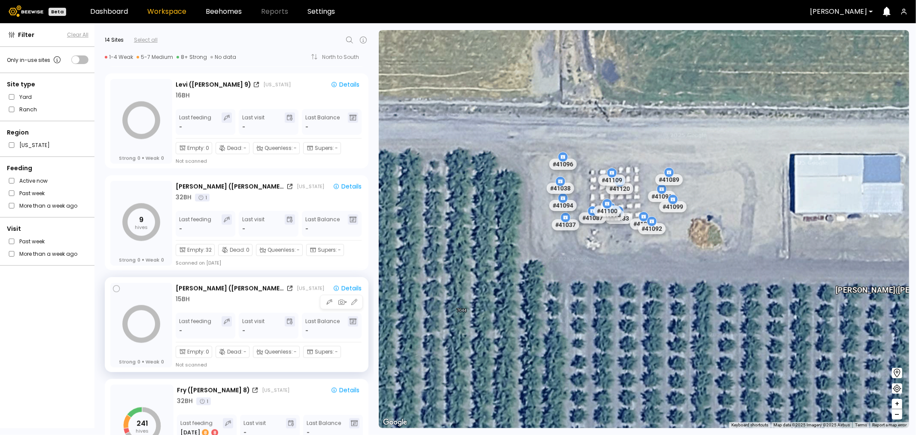
click at [218, 303] on div "15 BH" at bounding box center [270, 299] width 189 height 9
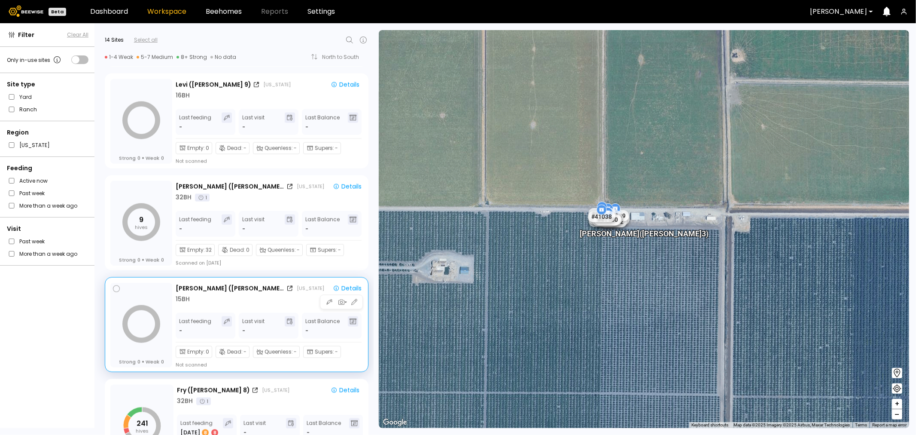
click at [218, 303] on div "15 BH" at bounding box center [270, 299] width 189 height 9
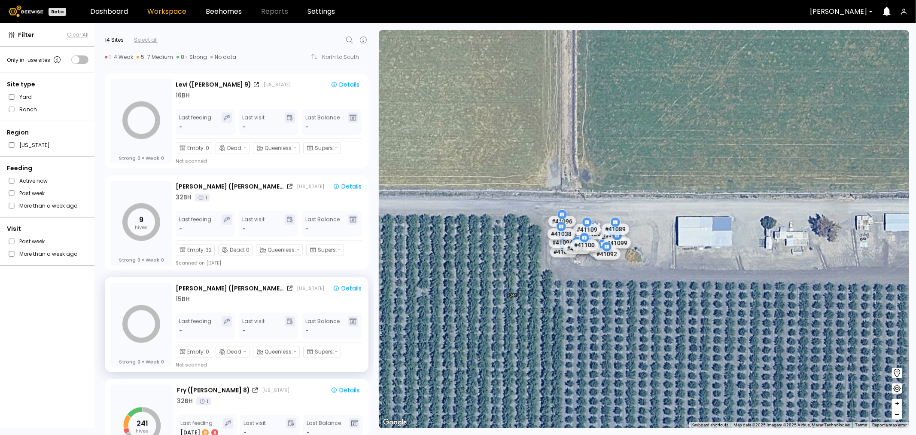
drag, startPoint x: 634, startPoint y: 187, endPoint x: 455, endPoint y: 310, distance: 216.8
click at [455, 310] on div "# 41073 # 41104 # 40702 # 40069 # 40113 # 40016 # 40408 # 40071 # 41135 # 40131…" at bounding box center [644, 229] width 530 height 398
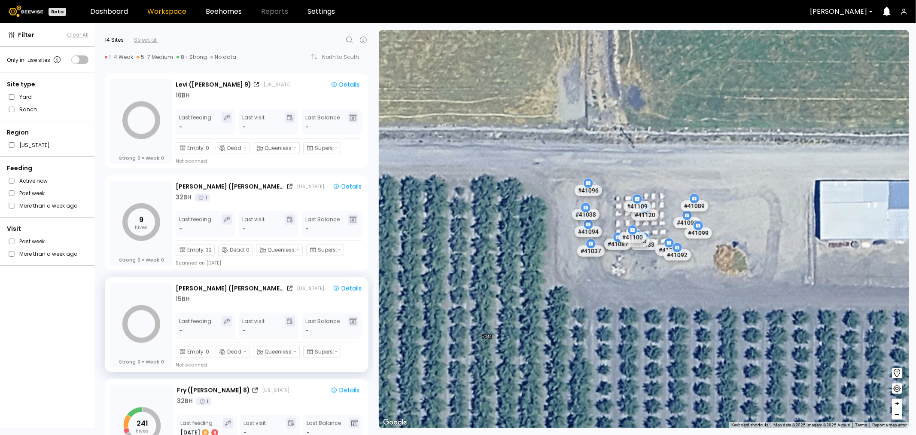
drag, startPoint x: 510, startPoint y: 262, endPoint x: 445, endPoint y: 287, distance: 69.7
click at [447, 287] on div "# 41073 # 41104 # 40702 # 40069 # 40113 # 40016 # 40408 # 40071 # 41135 # 40131…" at bounding box center [644, 229] width 530 height 398
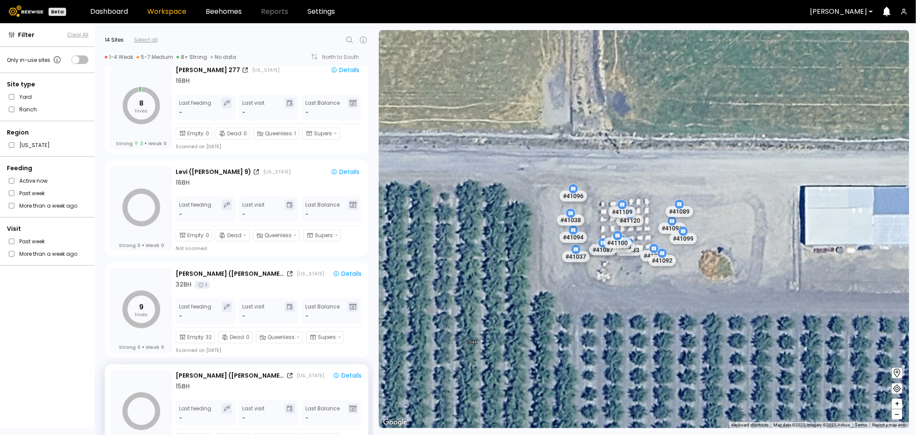
scroll to position [920, 0]
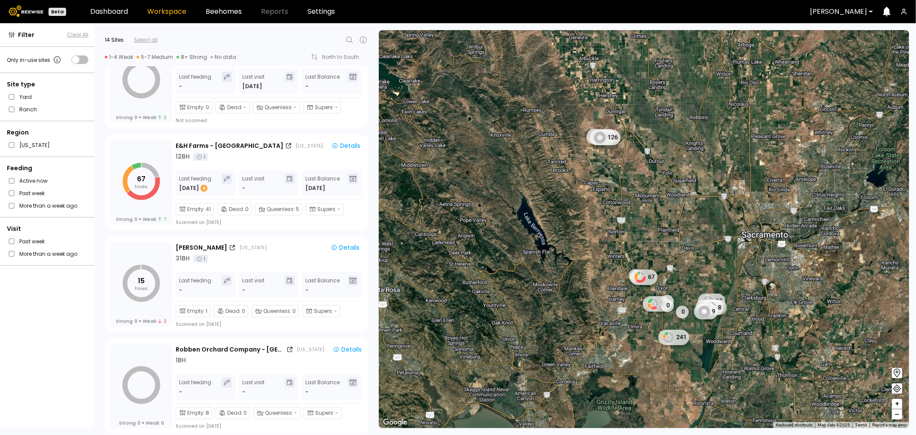
scroll to position [334, 0]
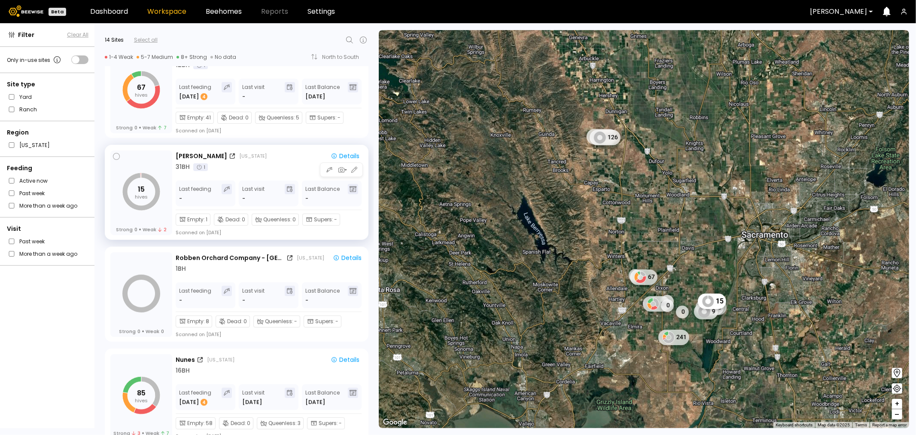
click at [241, 164] on div "31 BH 1" at bounding box center [269, 166] width 187 height 9
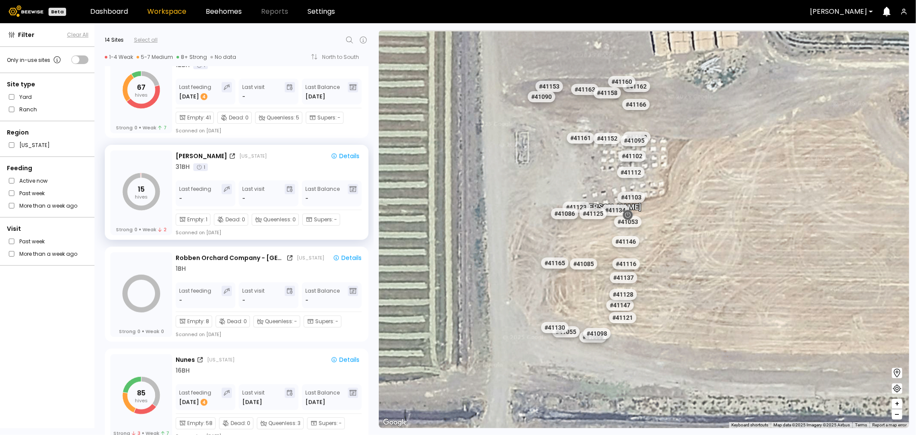
drag, startPoint x: 561, startPoint y: 204, endPoint x: 730, endPoint y: 276, distance: 183.6
click at [736, 280] on div "Thomsen # 41073 # 41104 # 40702 # 40069 # 40113 # 40016 # 40408 # 40071 # 41038…" at bounding box center [644, 229] width 530 height 398
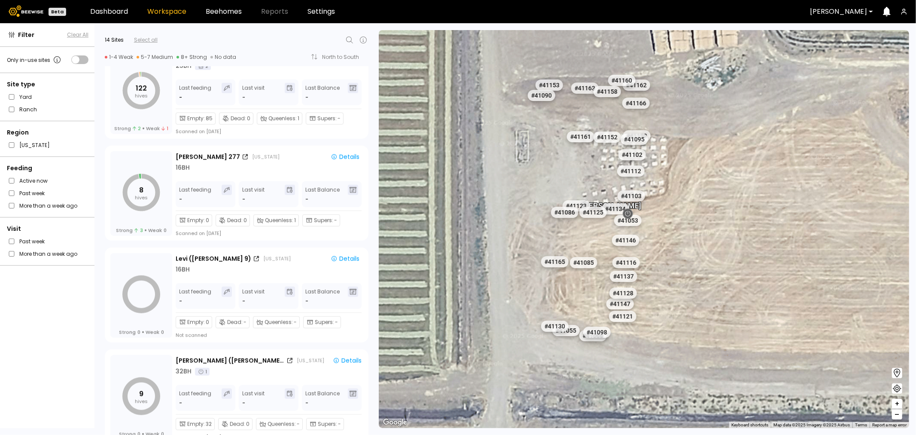
scroll to position [859, 0]
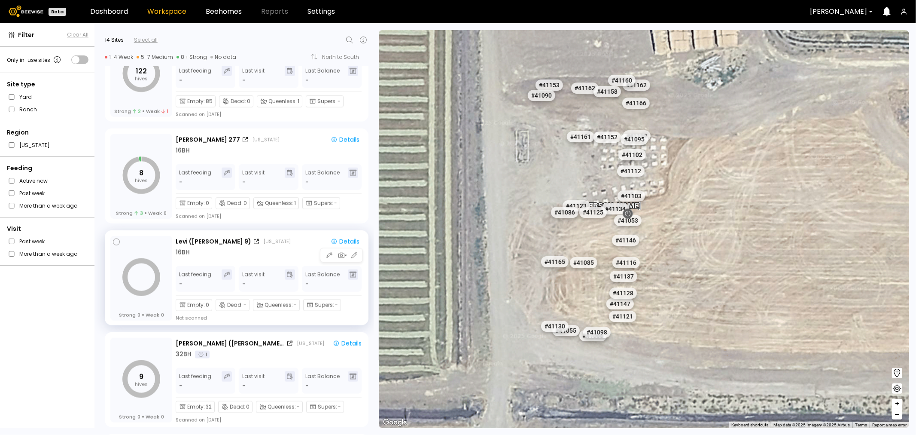
click at [255, 254] on div "16 BH" at bounding box center [269, 252] width 187 height 9
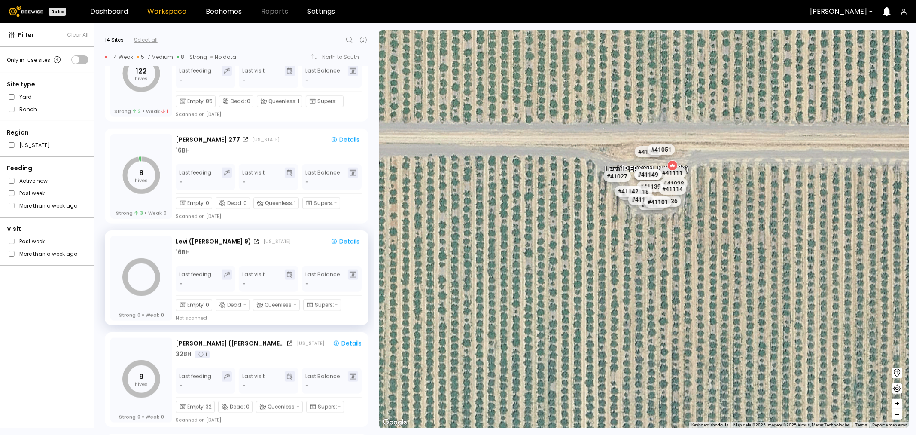
drag, startPoint x: 654, startPoint y: 170, endPoint x: 633, endPoint y: 285, distance: 117.0
click at [633, 285] on div "# 41073 # 41104 # 40702 # 40069 # 40113 # 40016 # 40408 # 40071 # 41038 # 41135…" at bounding box center [644, 229] width 530 height 398
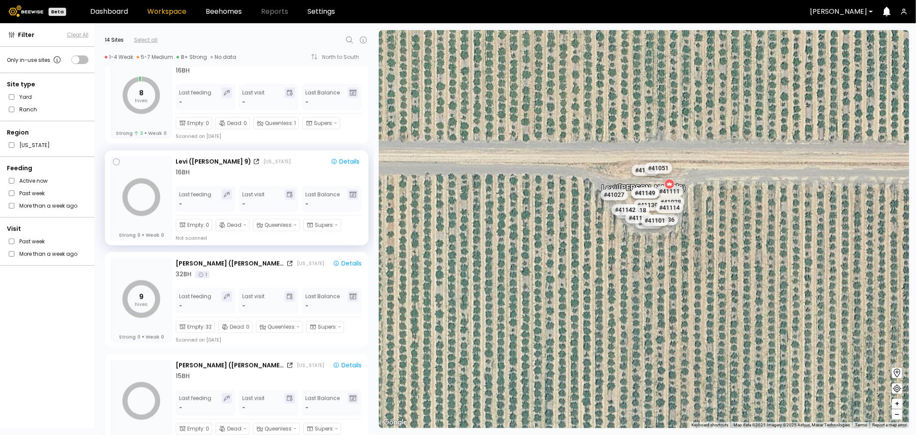
scroll to position [954, 0]
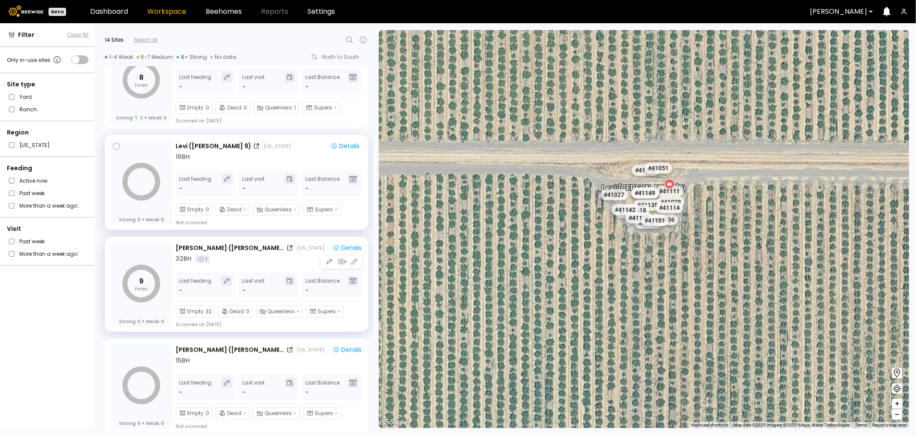
click at [257, 259] on div "32 BH 1" at bounding box center [270, 258] width 189 height 9
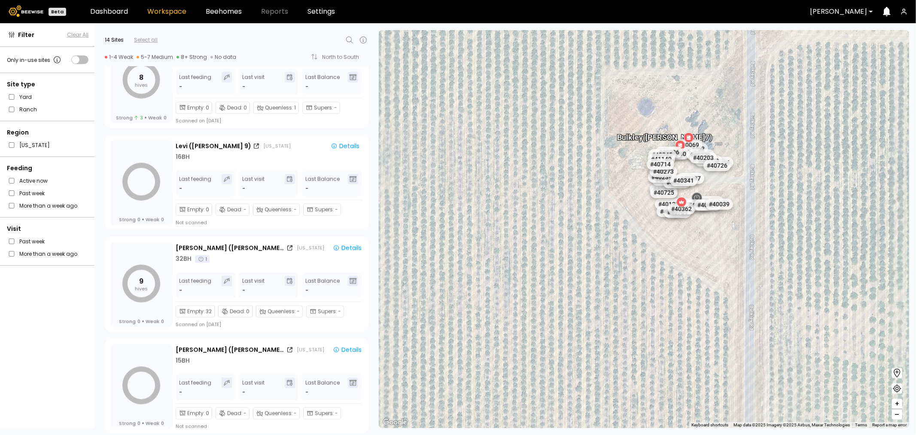
drag, startPoint x: 680, startPoint y: 239, endPoint x: 645, endPoint y: 294, distance: 65.9
click at [646, 294] on div "# 41073 # 41104 # 40702 # 40069 # 40113 # 40016 # 40408 # 40071 # 41038 # 41135…" at bounding box center [644, 229] width 530 height 398
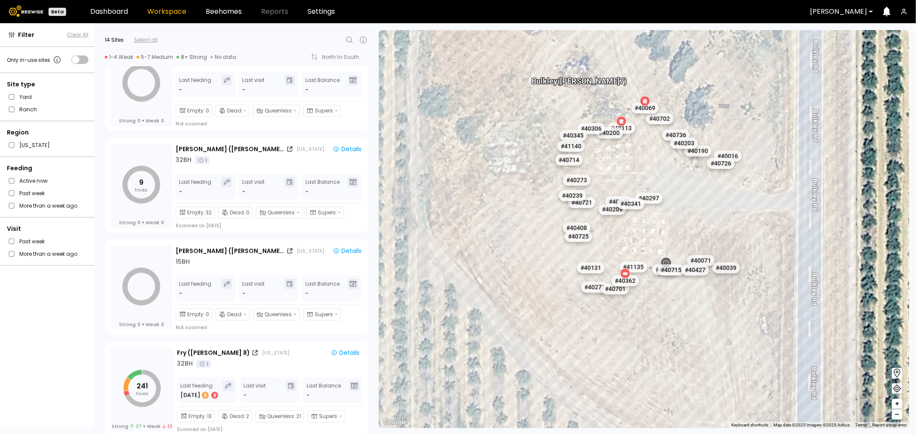
scroll to position [1063, 0]
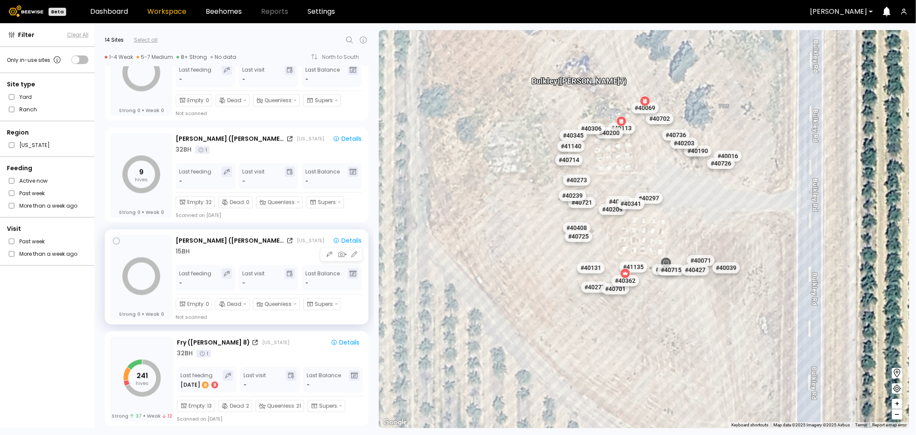
click at [240, 251] on div "15 BH" at bounding box center [270, 251] width 189 height 9
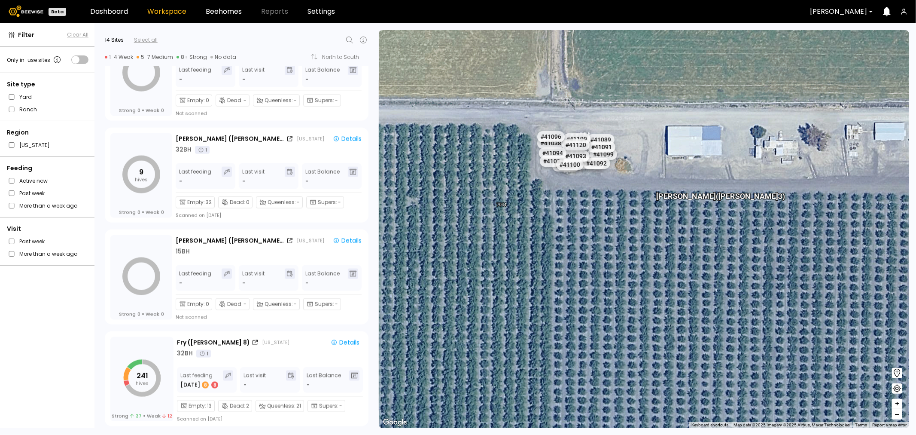
drag, startPoint x: 503, startPoint y: 225, endPoint x: 524, endPoint y: 295, distance: 73.4
click at [524, 295] on div "# 41073 # 41104 # 40702 # 40069 # 40113 # 40016 # 40408 # 40071 # 41038 # 41135…" at bounding box center [644, 229] width 530 height 398
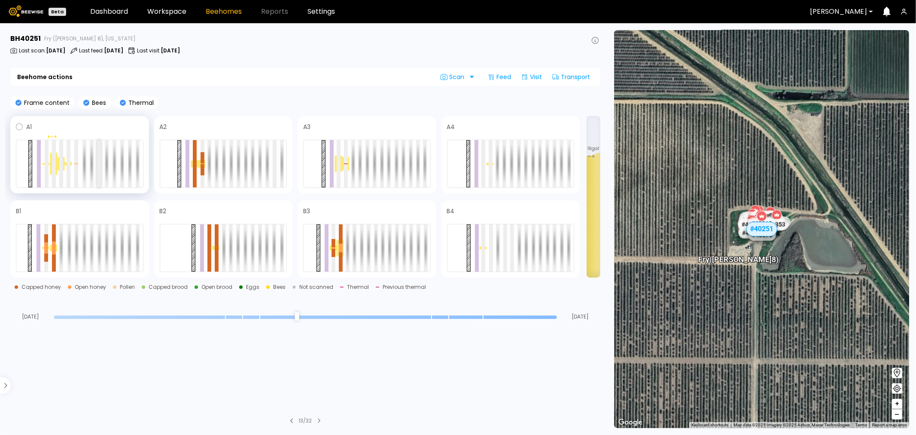
click at [100, 156] on div at bounding box center [99, 163] width 4 height 47
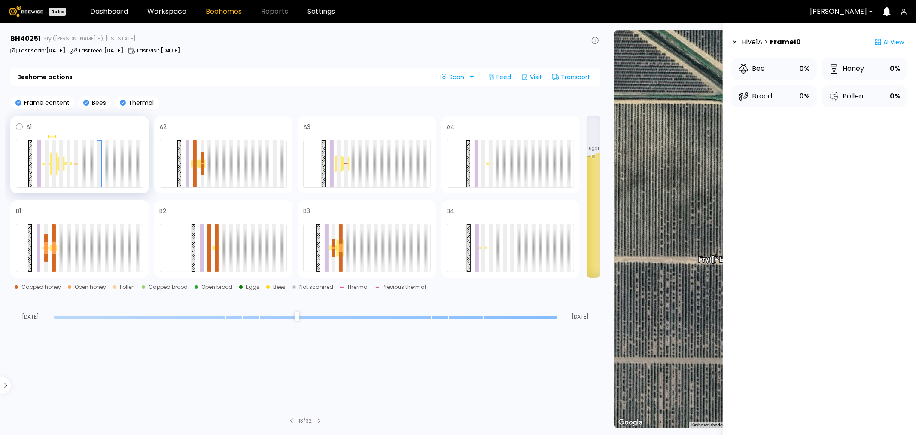
click at [112, 157] on div at bounding box center [80, 164] width 128 height 48
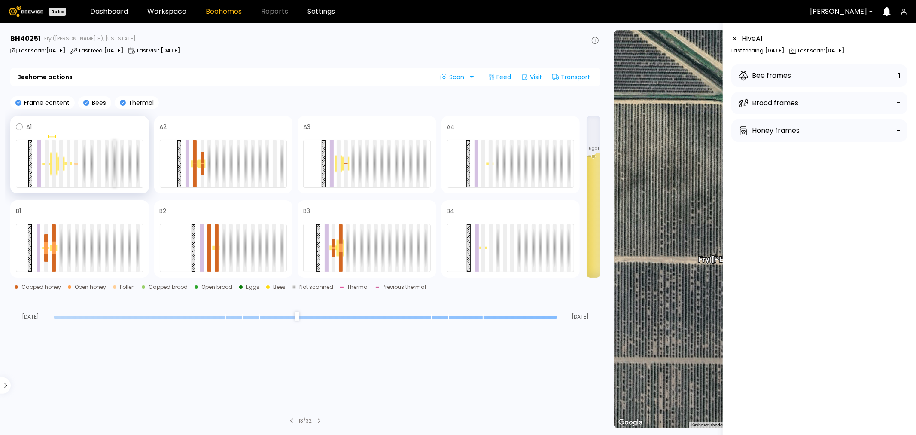
click at [113, 157] on div at bounding box center [115, 163] width 4 height 47
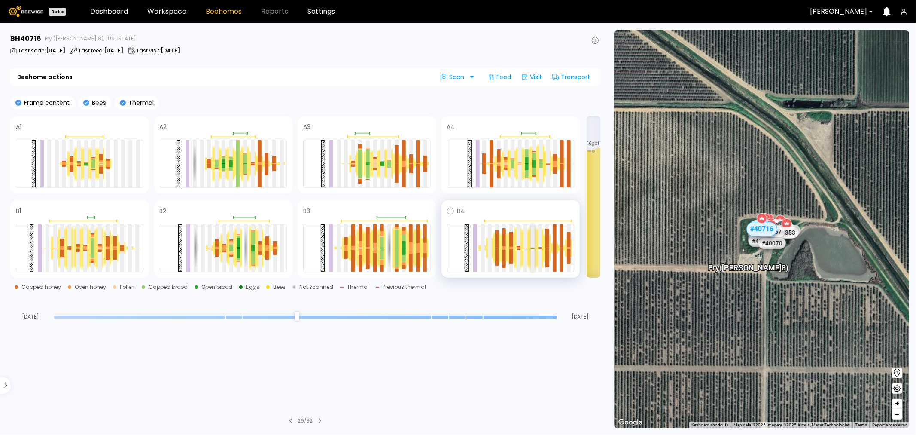
click at [533, 254] on div at bounding box center [533, 247] width 4 height 47
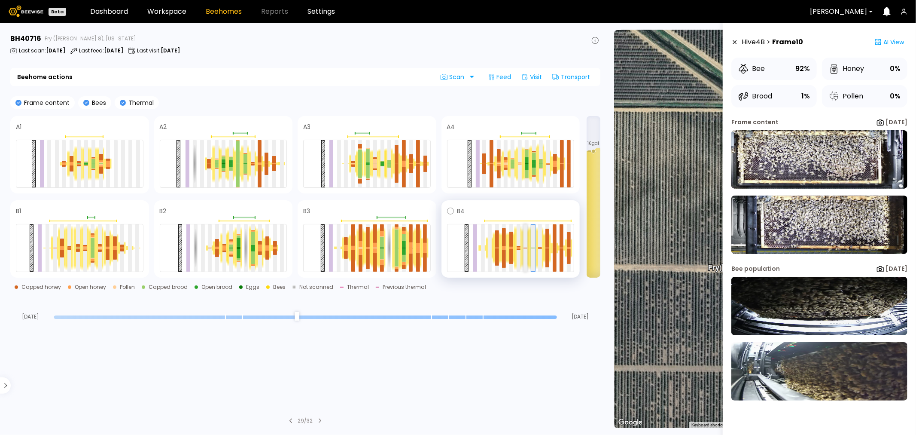
click at [525, 249] on div at bounding box center [525, 247] width 4 height 47
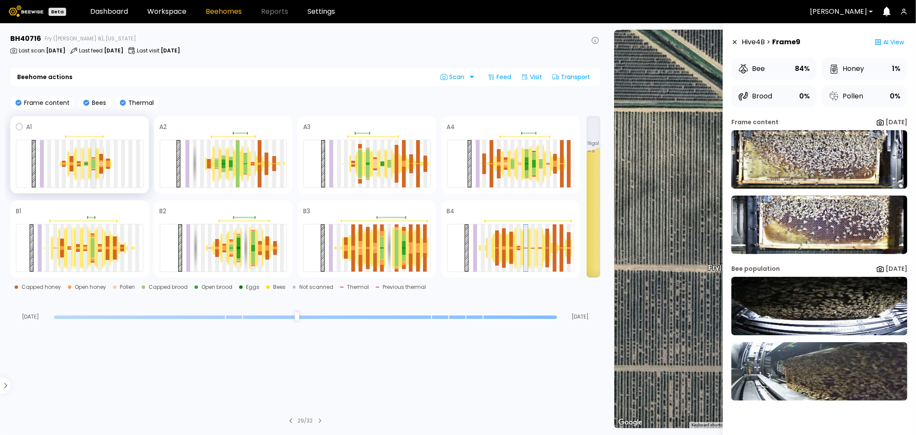
click at [91, 157] on div at bounding box center [93, 157] width 4 height 1
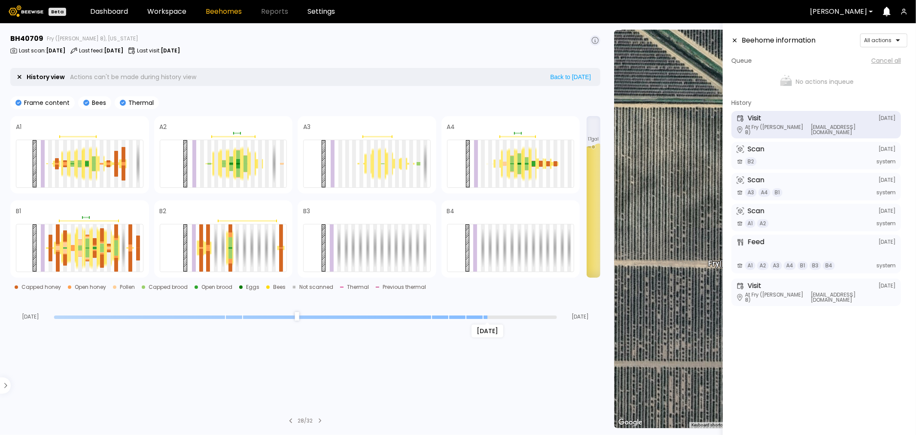
drag, startPoint x: 555, startPoint y: 318, endPoint x: 487, endPoint y: 316, distance: 68.3
click at [487, 316] on input "range" at bounding box center [305, 316] width 503 height 3
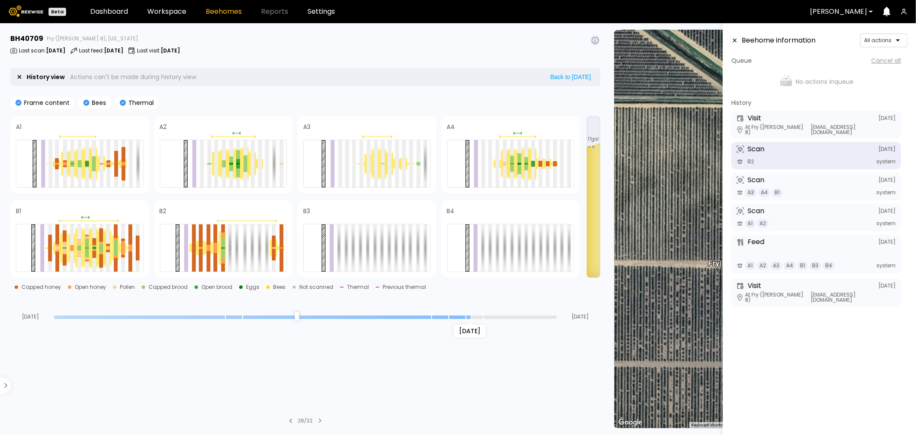
drag, startPoint x: 484, startPoint y: 319, endPoint x: 470, endPoint y: 308, distance: 17.8
click at [470, 315] on input "range" at bounding box center [305, 316] width 503 height 3
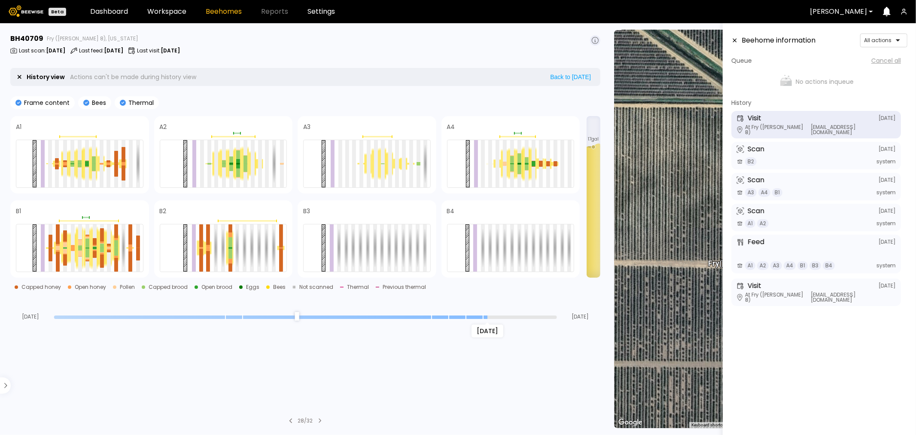
drag, startPoint x: 468, startPoint y: 315, endPoint x: 478, endPoint y: 315, distance: 9.4
click at [478, 315] on input "range" at bounding box center [305, 316] width 503 height 3
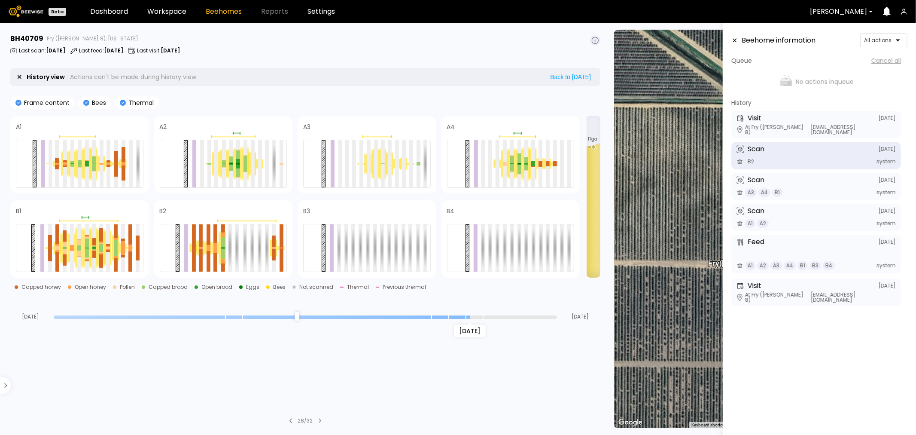
drag, startPoint x: 487, startPoint y: 315, endPoint x: 471, endPoint y: 312, distance: 16.2
click at [471, 315] on input "range" at bounding box center [305, 316] width 503 height 3
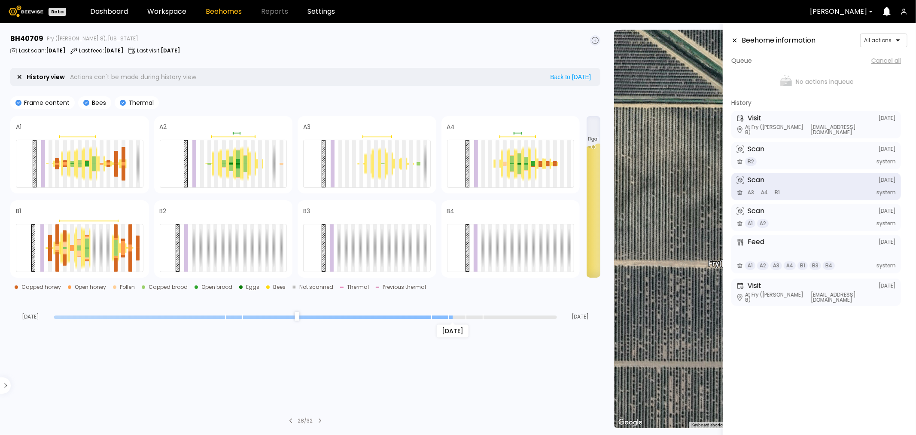
type input "*"
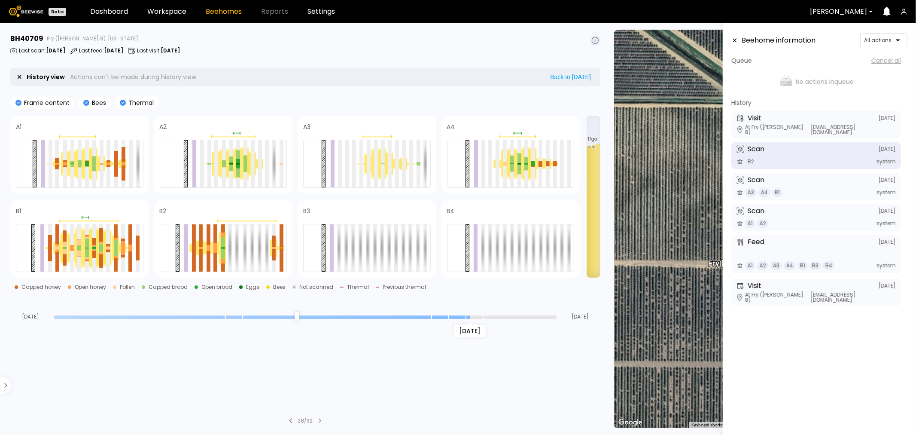
click at [466, 318] on input "range" at bounding box center [305, 316] width 503 height 3
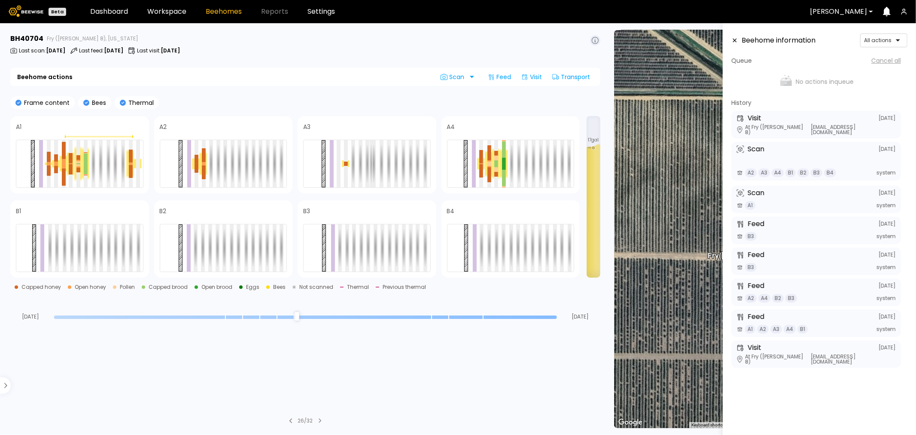
drag, startPoint x: 554, startPoint y: 317, endPoint x: 556, endPoint y: 325, distance: 8.9
click at [556, 319] on input "range" at bounding box center [305, 316] width 503 height 3
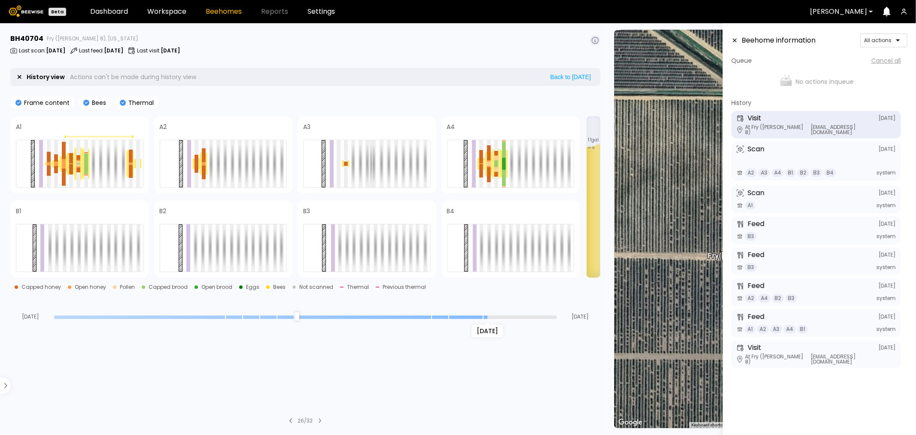
drag, startPoint x: 555, startPoint y: 318, endPoint x: 479, endPoint y: 314, distance: 75.7
type input "*"
click at [479, 315] on input "range" at bounding box center [305, 316] width 503 height 3
click at [131, 159] on div at bounding box center [131, 155] width 4 height 13
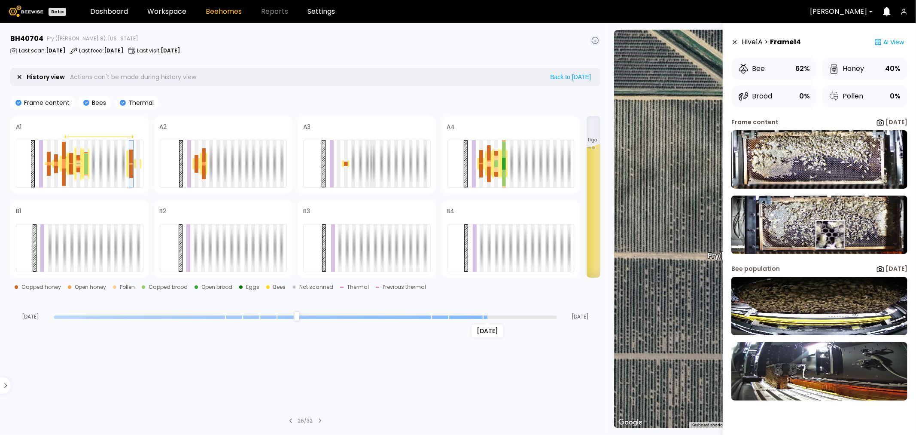
click at [830, 234] on img at bounding box center [819, 224] width 176 height 58
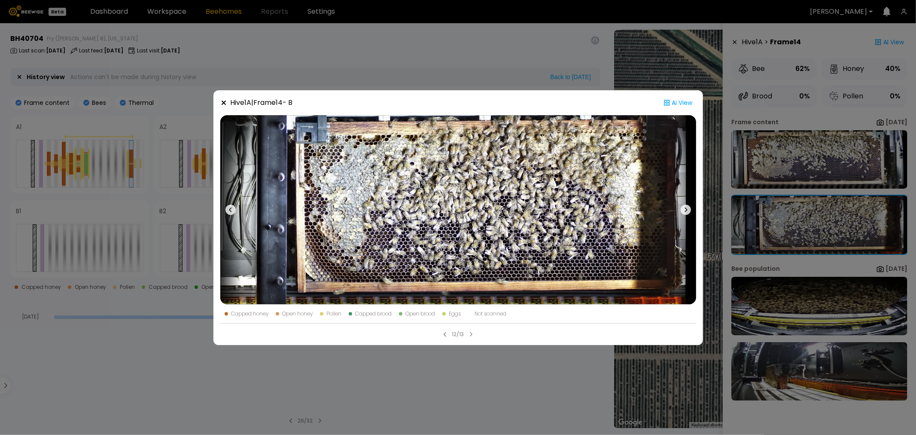
click at [767, 79] on div "Hive 1 A | Frame 14 - B Ai View Capped honey Open honey Pollen Capped brood Ope…" at bounding box center [458, 217] width 916 height 435
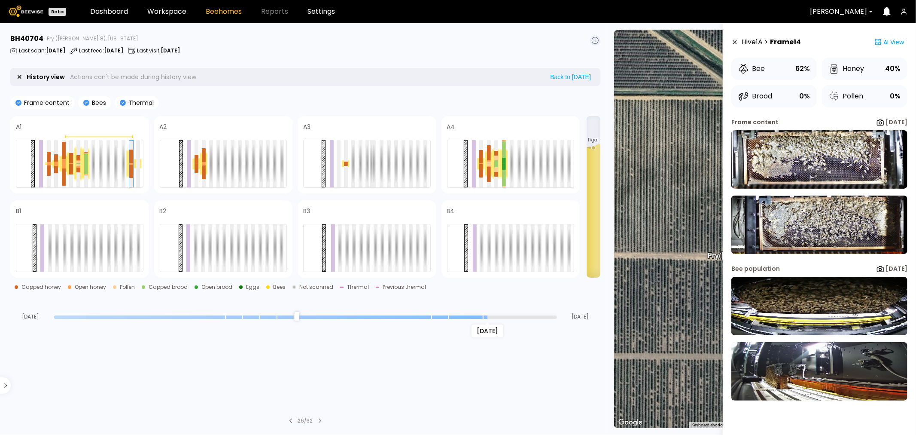
click at [243, 61] on section "BH 40704 Fry (Dixon 8), California Last scan : Sep 28 Last feed : Sep 16 Last v…" at bounding box center [306, 228] width 602 height 411
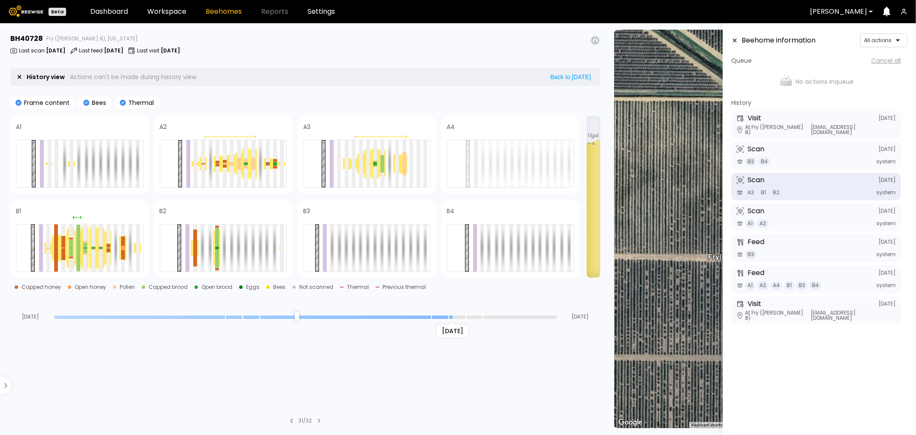
drag, startPoint x: 554, startPoint y: 318, endPoint x: 454, endPoint y: 319, distance: 100.5
click at [454, 319] on input "range" at bounding box center [305, 316] width 503 height 3
click at [791, 215] on div "Scan [DATE]" at bounding box center [815, 211] width 159 height 8
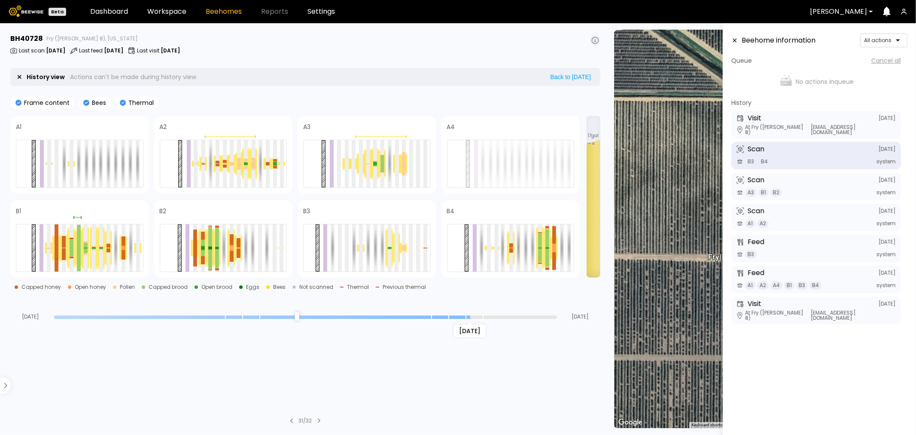
drag, startPoint x: 452, startPoint y: 316, endPoint x: 465, endPoint y: 320, distance: 13.9
type input "*"
click at [465, 319] on input "range" at bounding box center [305, 316] width 503 height 3
click at [348, 155] on div at bounding box center [347, 163] width 4 height 47
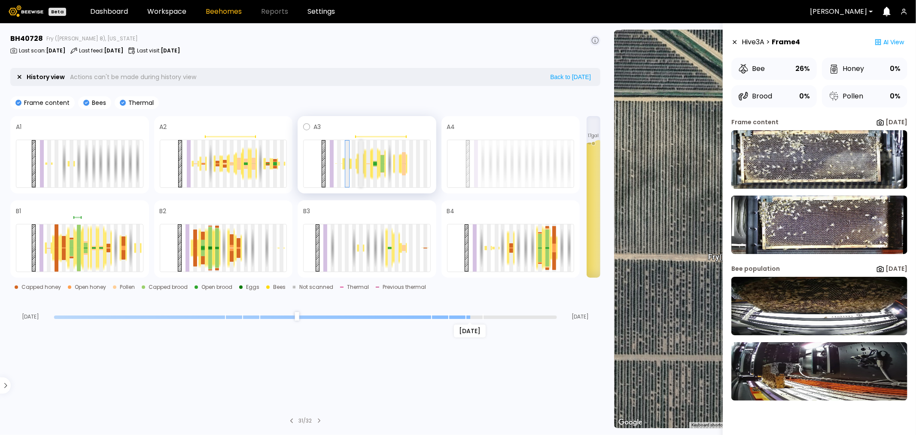
click at [361, 158] on div at bounding box center [361, 163] width 4 height 47
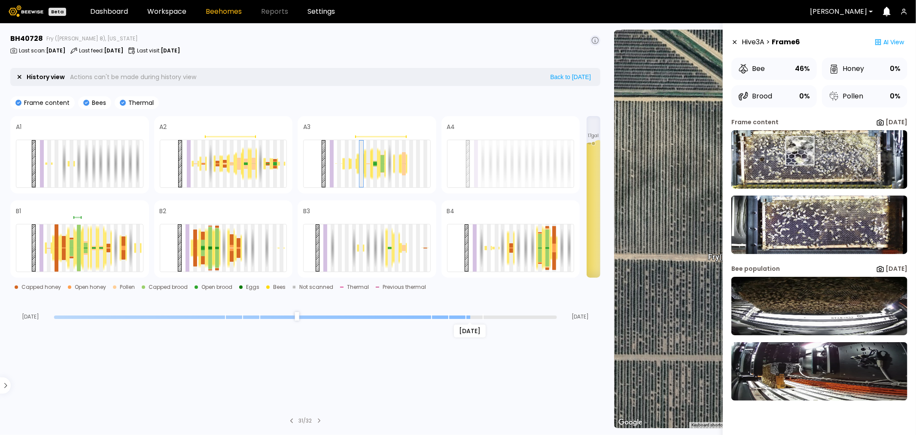
click at [800, 151] on img at bounding box center [819, 159] width 176 height 58
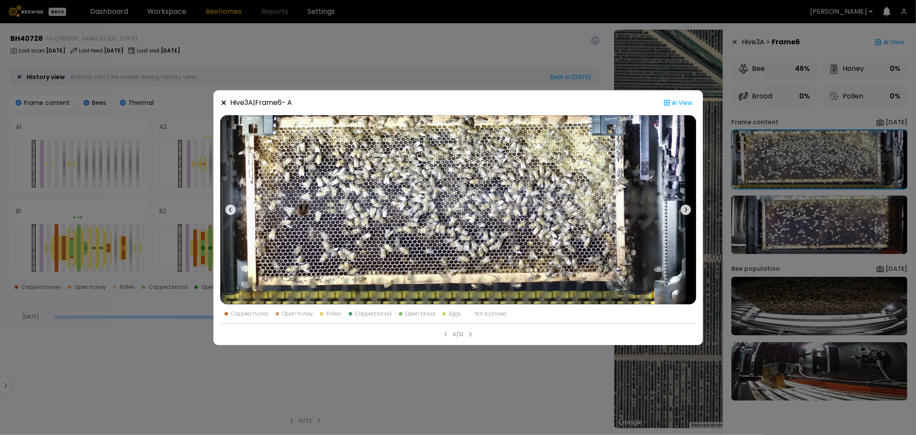
click at [514, 75] on div "Hive 3 A | Frame 6 - A Ai View Capped honey Open honey Pollen Capped brood Open…" at bounding box center [458, 217] width 916 height 435
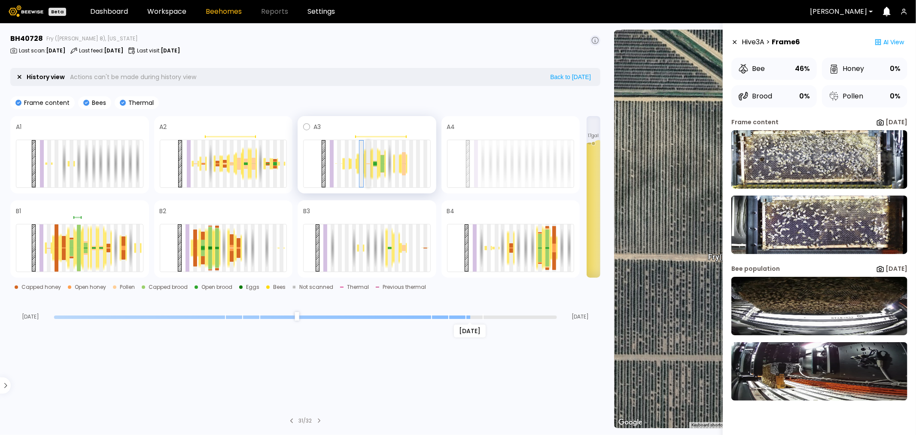
click at [370, 160] on div at bounding box center [368, 163] width 4 height 47
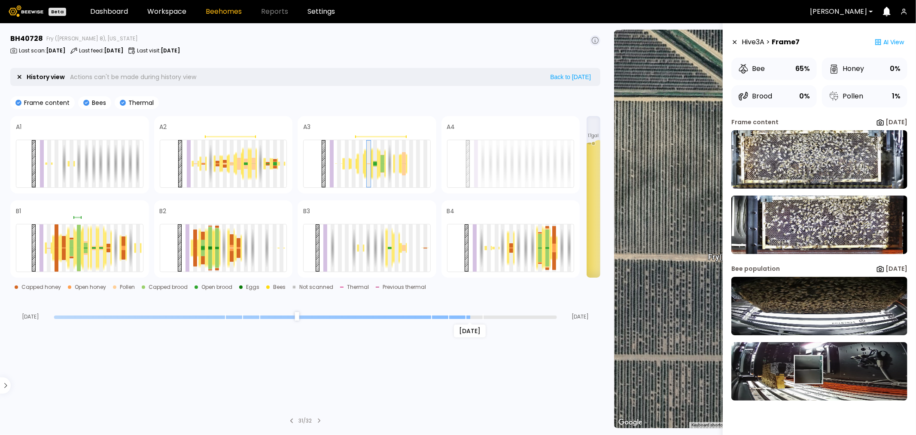
click at [808, 373] on img at bounding box center [819, 371] width 176 height 58
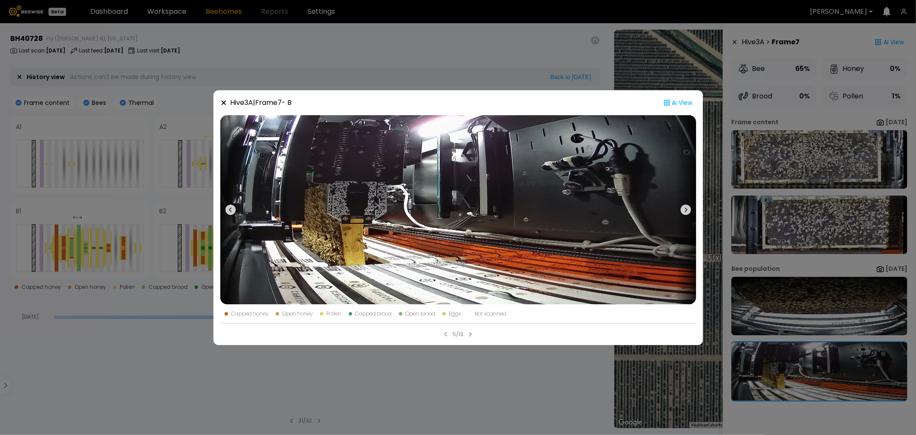
click at [810, 311] on div "Hive 3 A | Frame 7 - B Ai View Capped honey Open honey Pollen Capped brood Open…" at bounding box center [458, 217] width 916 height 435
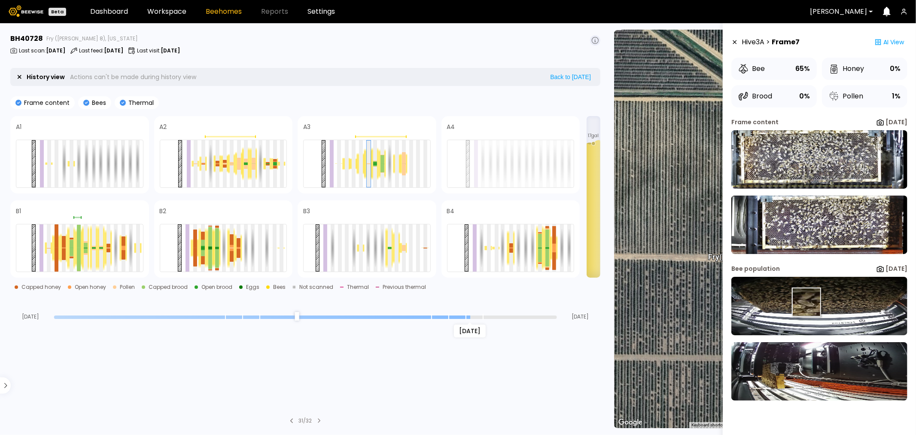
click at [806, 301] on img at bounding box center [819, 306] width 176 height 58
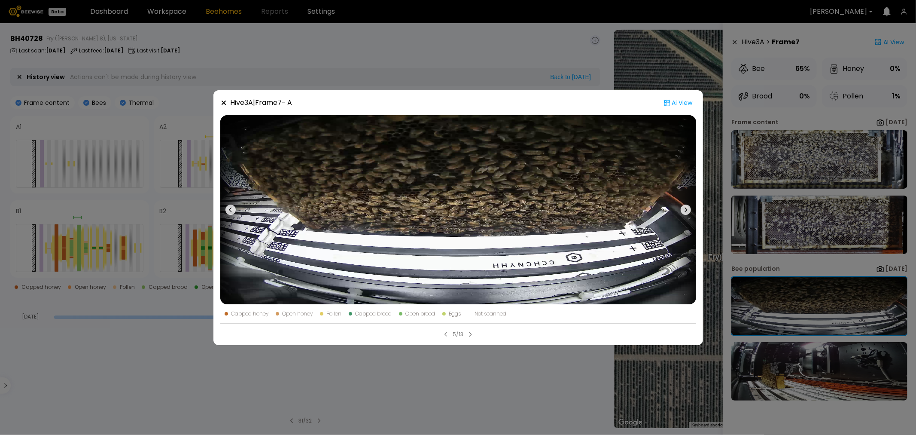
click at [470, 54] on div "Hive 3 A | Frame 7 - A Ai View Capped honey Open honey Pollen Capped brood Open…" at bounding box center [458, 217] width 916 height 435
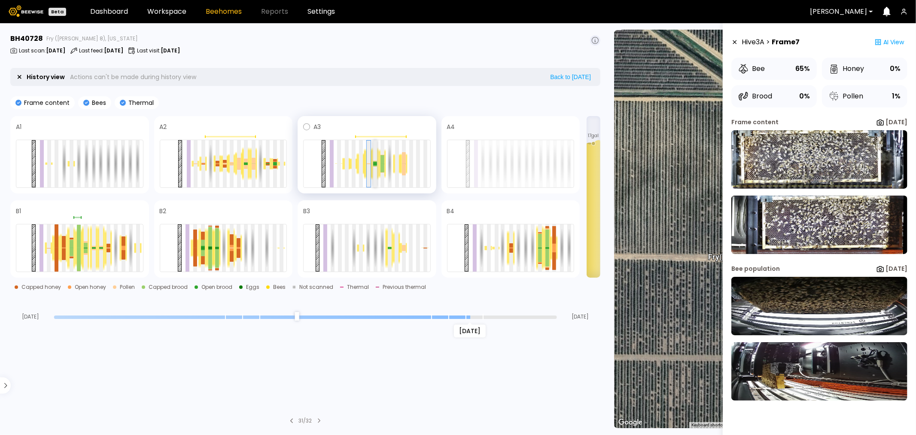
click at [375, 156] on div at bounding box center [375, 163] width 4 height 47
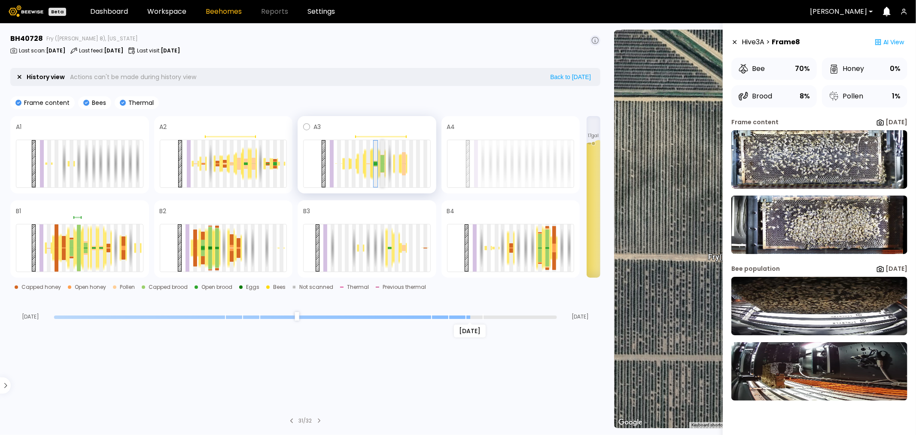
click at [382, 156] on div at bounding box center [382, 159] width 4 height 9
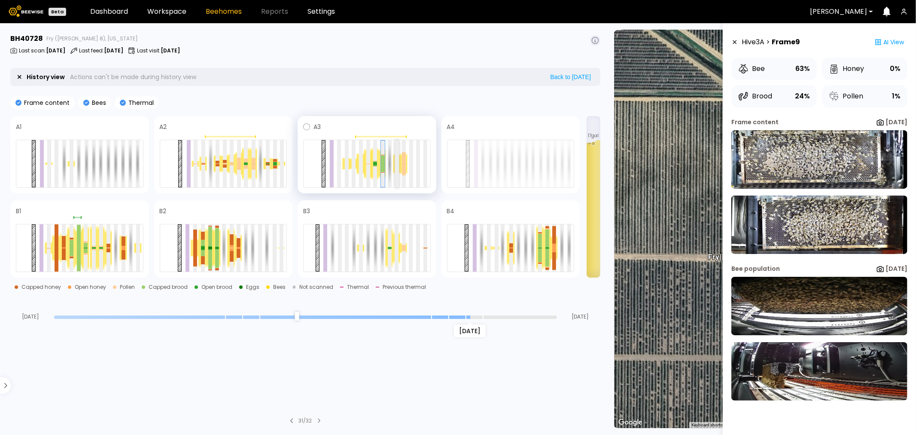
click at [397, 161] on div at bounding box center [397, 163] width 4 height 47
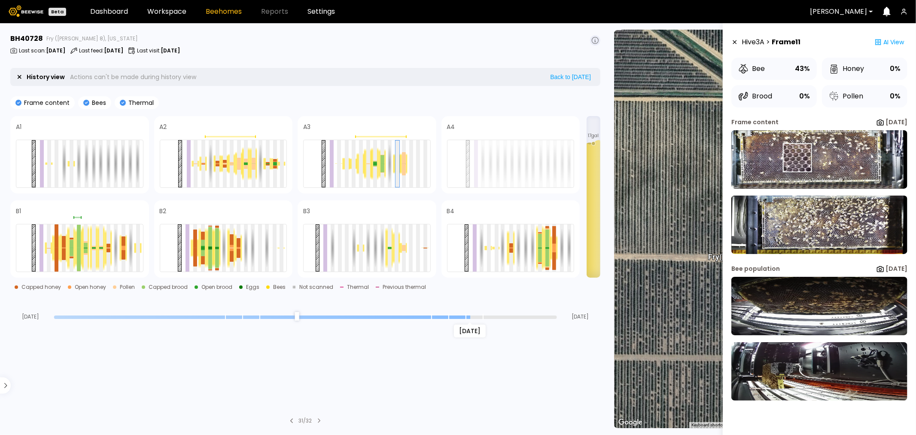
click at [797, 158] on img at bounding box center [819, 159] width 176 height 58
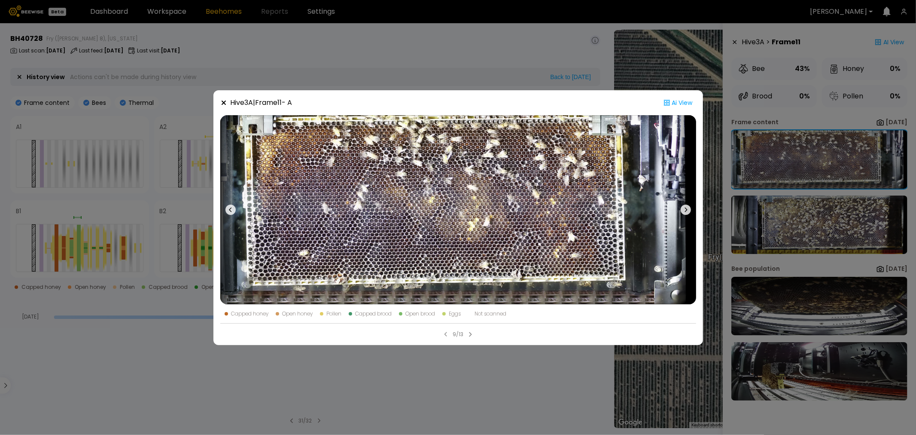
click at [825, 233] on div "Hive 3 A | Frame 11 - A Ai View Capped honey Open honey Pollen Capped brood Ope…" at bounding box center [458, 217] width 916 height 435
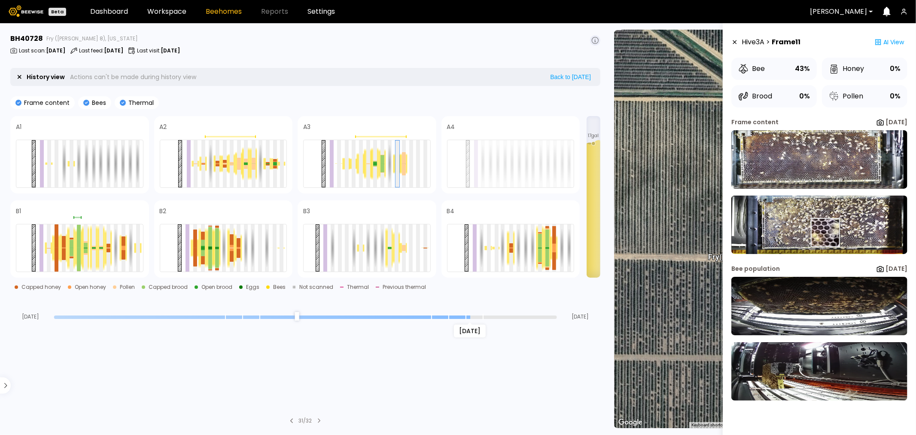
click at [825, 232] on img at bounding box center [819, 224] width 176 height 58
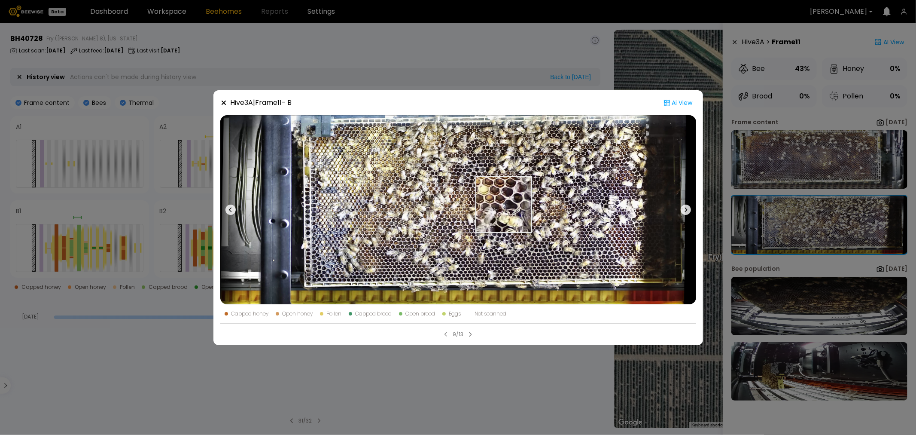
click at [504, 204] on img at bounding box center [458, 209] width 476 height 189
click at [504, 62] on div "Hive 3 A | Frame 11 - B Ai View Capped honey Open honey Pollen Capped brood Ope…" at bounding box center [458, 217] width 916 height 435
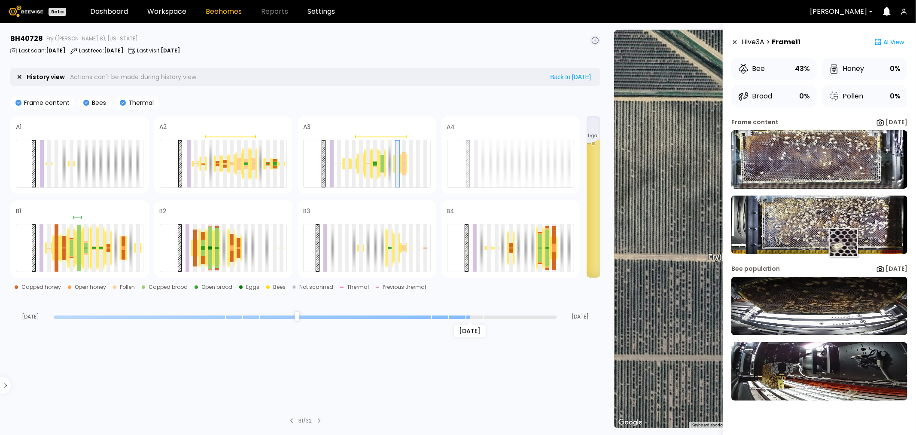
click at [843, 239] on img at bounding box center [819, 224] width 176 height 58
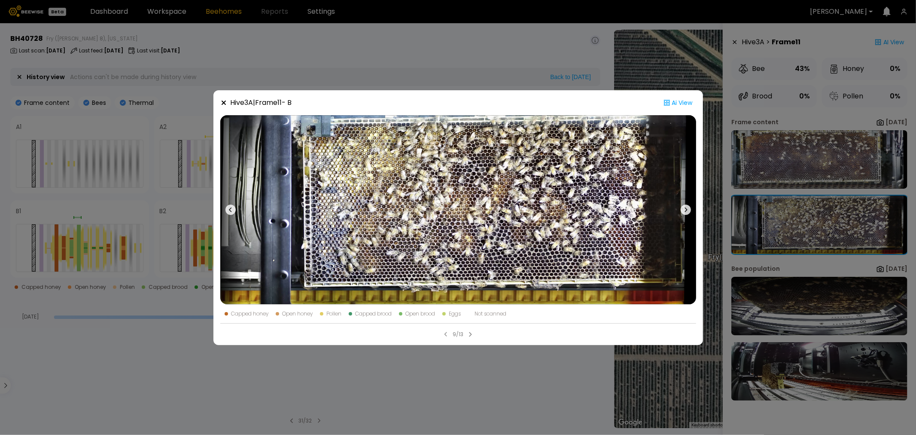
click at [478, 75] on div "Hive 3 A | Frame 11 - B Ai View Capped honey Open honey Pollen Capped brood Ope…" at bounding box center [458, 217] width 916 height 435
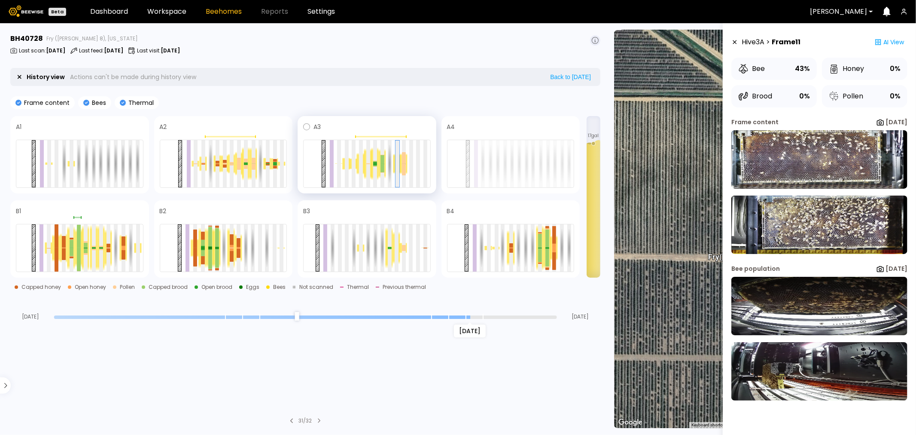
click at [387, 155] on div at bounding box center [367, 164] width 128 height 48
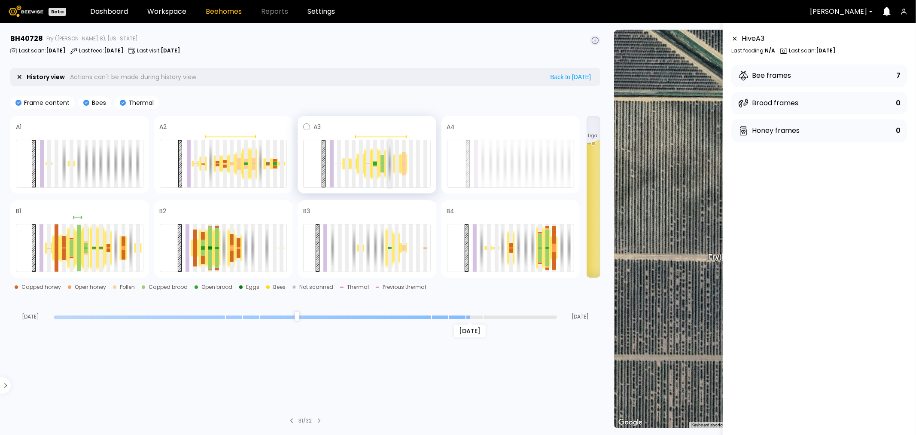
click at [388, 152] on div at bounding box center [390, 163] width 4 height 47
